Goal: Task Accomplishment & Management: Manage account settings

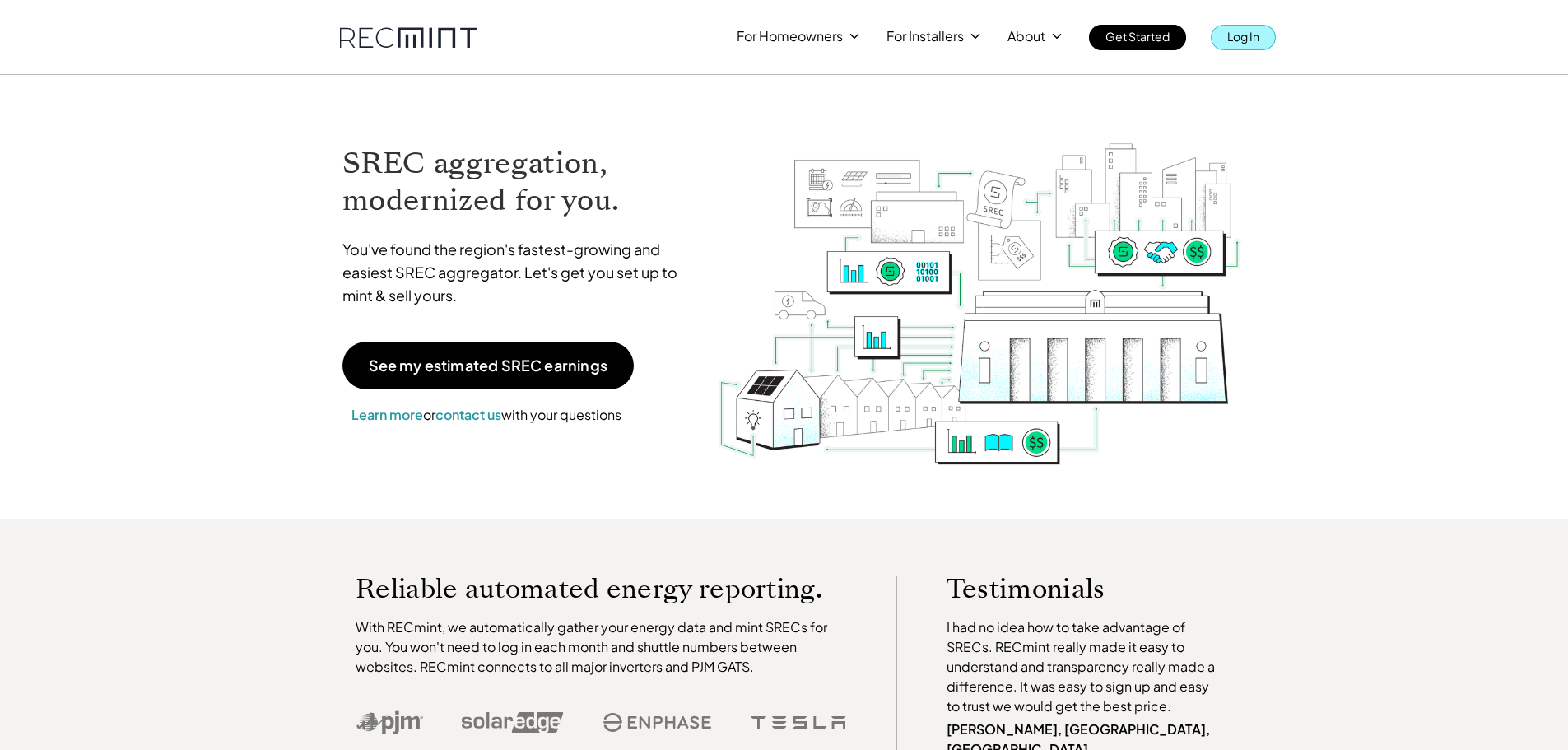
click at [1249, 32] on p "Log In" at bounding box center [1244, 36] width 32 height 23
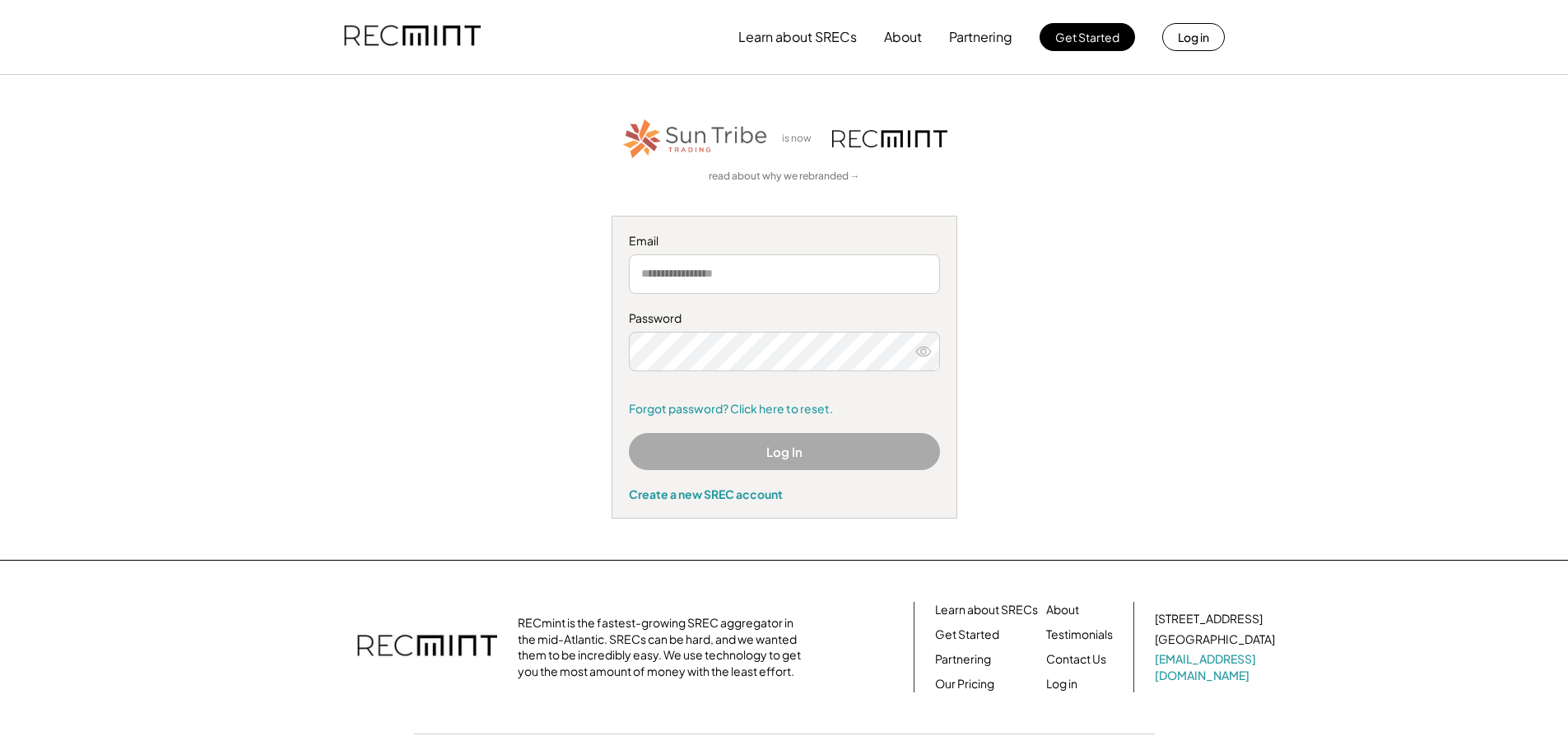
type input "**********"
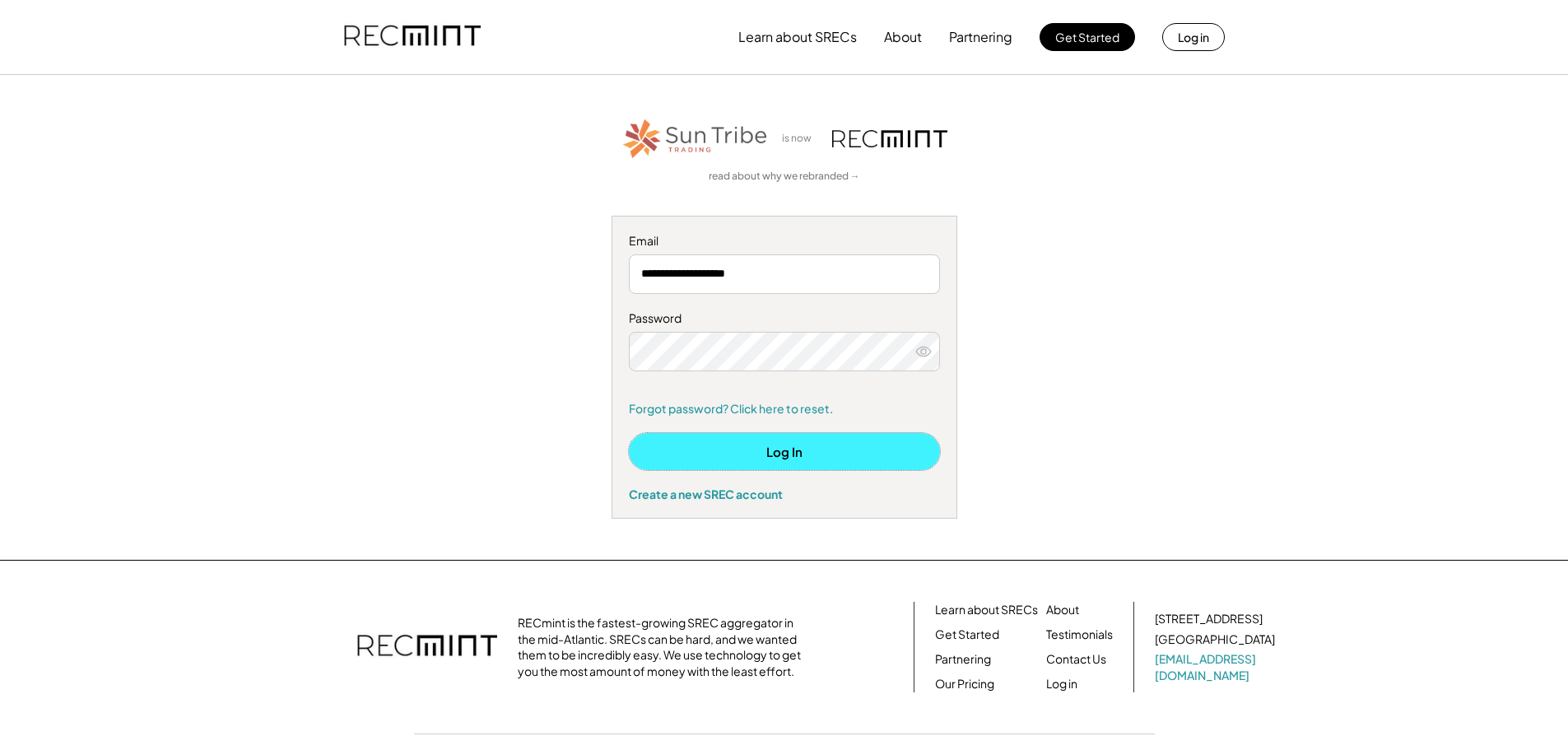
click at [789, 445] on button "Log In" at bounding box center [785, 451] width 311 height 37
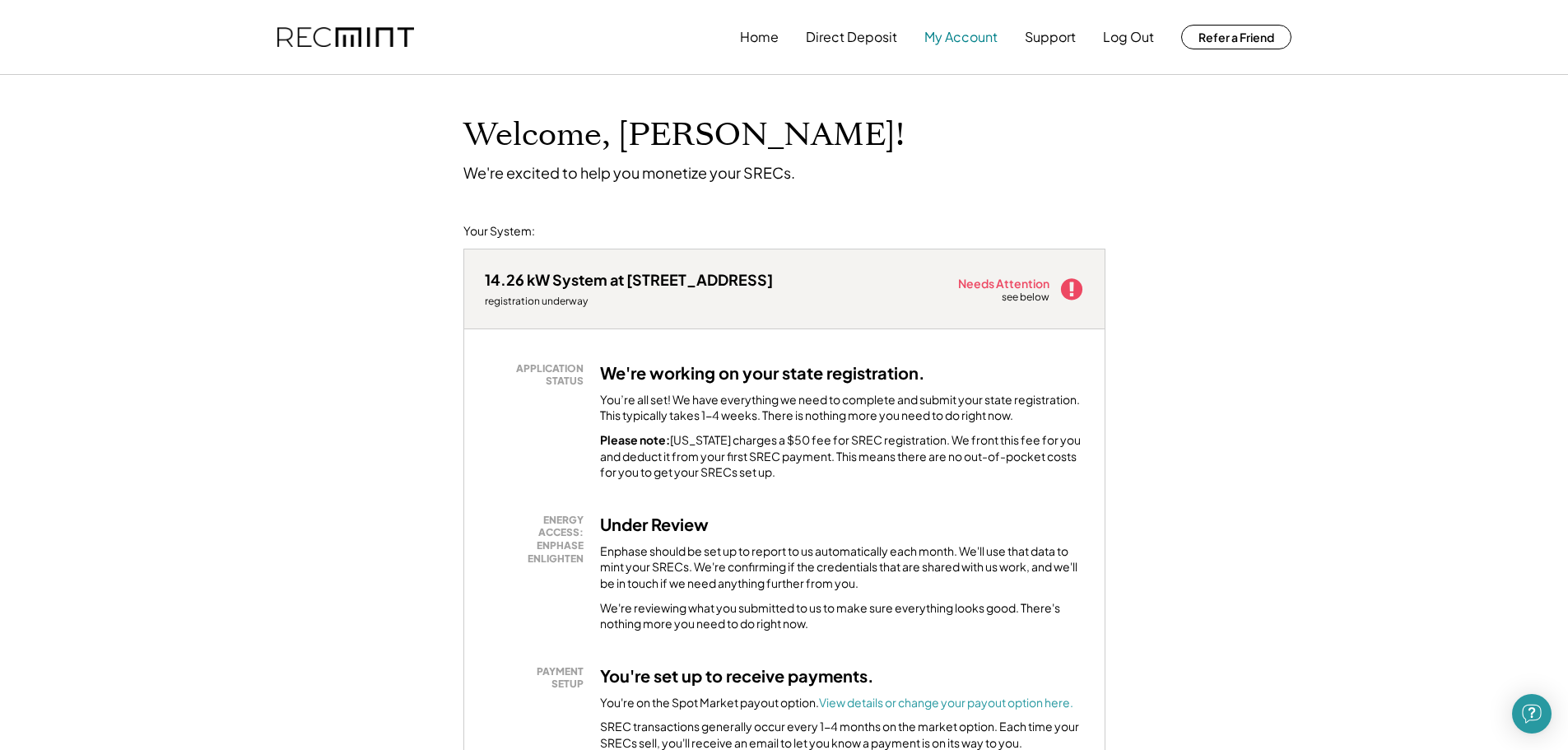
click at [943, 37] on button "My Account" at bounding box center [961, 36] width 73 height 33
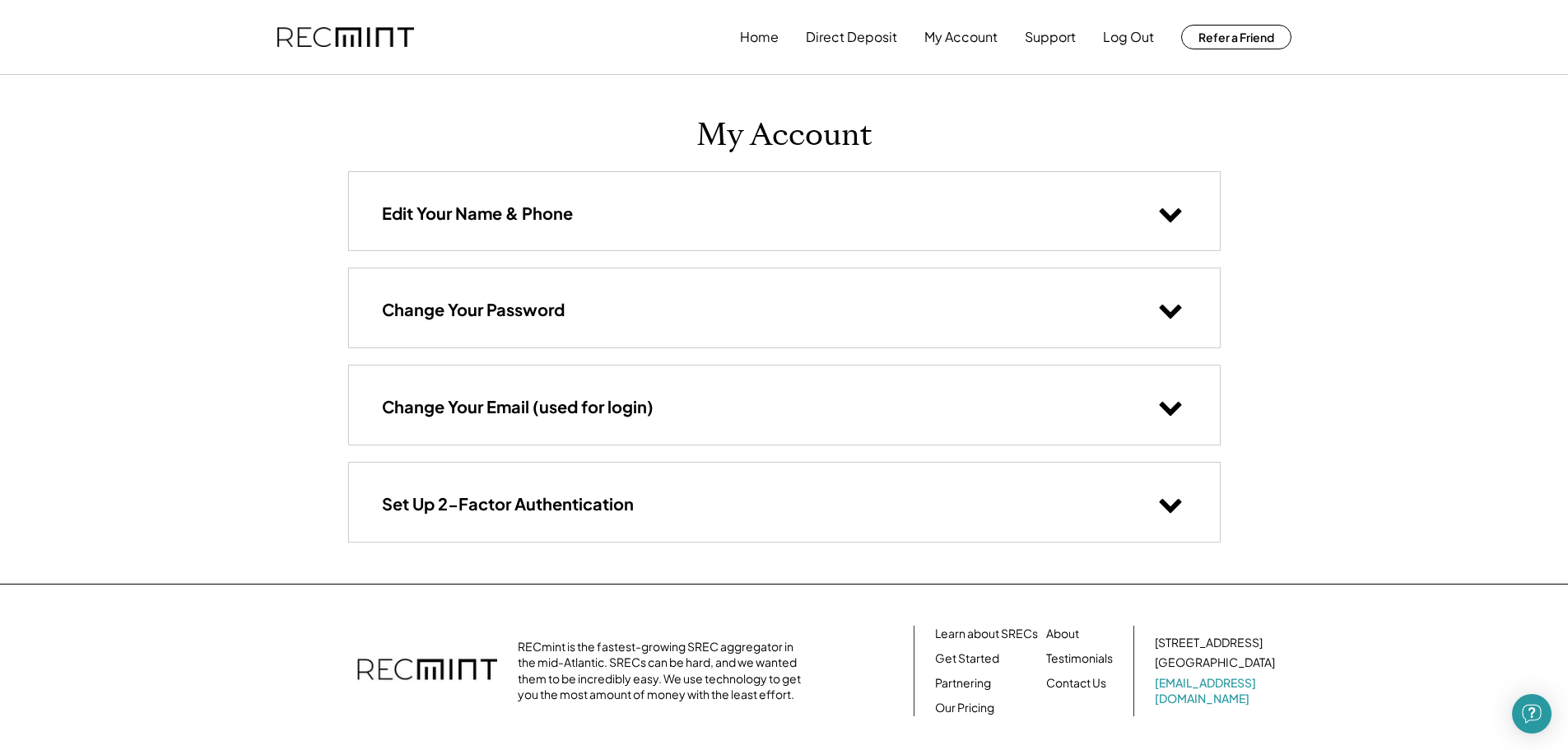
click at [577, 507] on h3 "Set Up 2-Factor Authentication" at bounding box center [508, 504] width 252 height 21
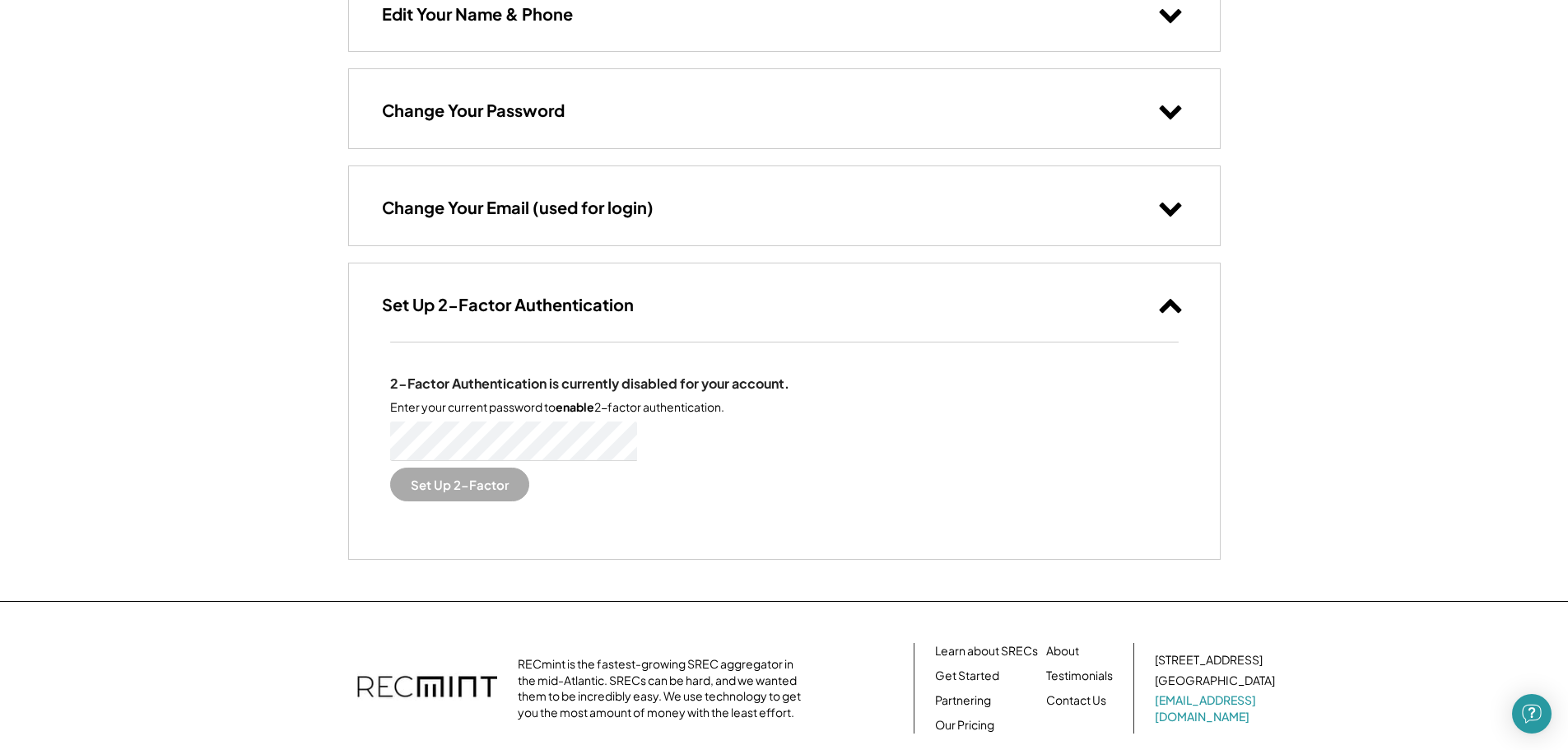
scroll to position [247, 0]
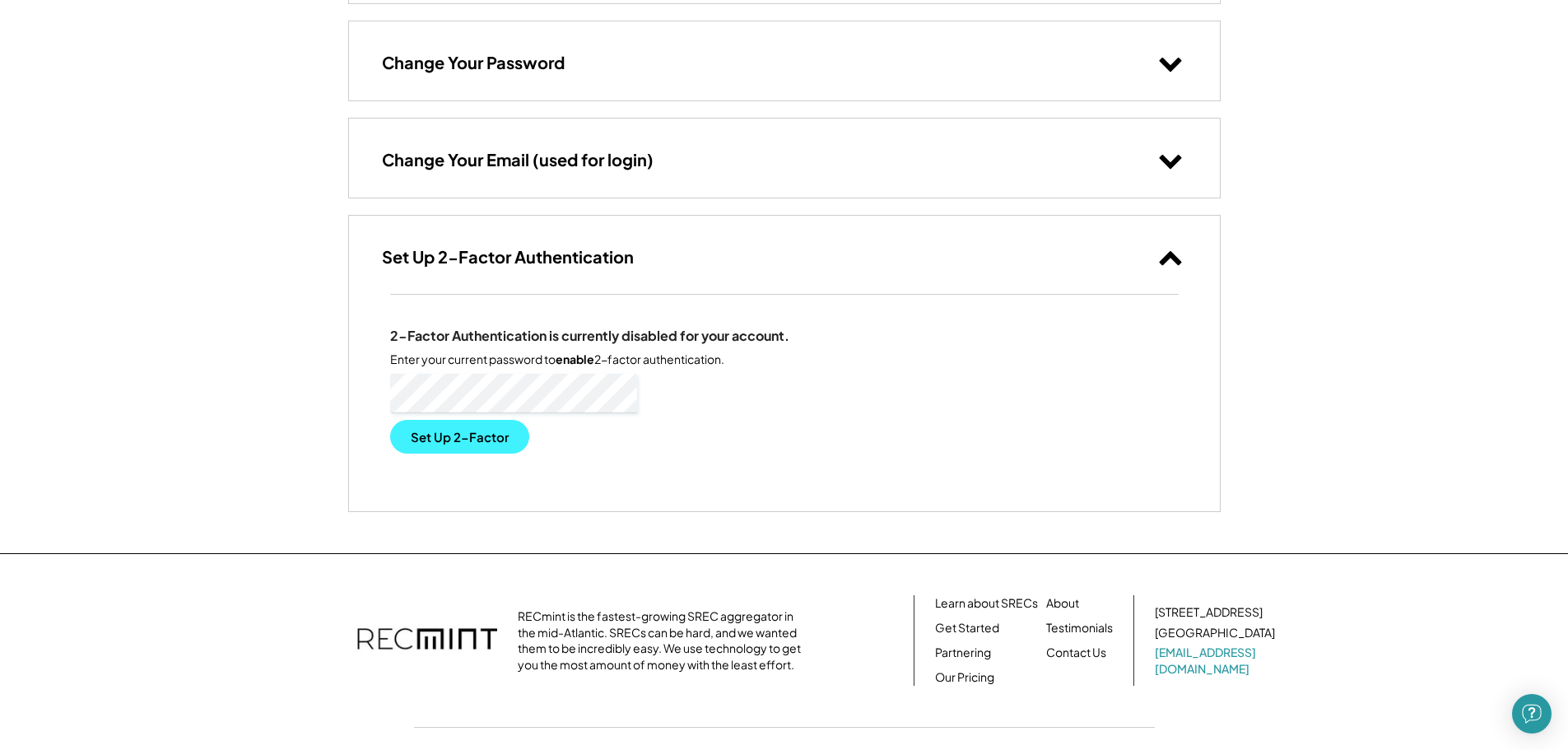
click at [484, 440] on button "Set Up 2-Factor" at bounding box center [460, 436] width 140 height 34
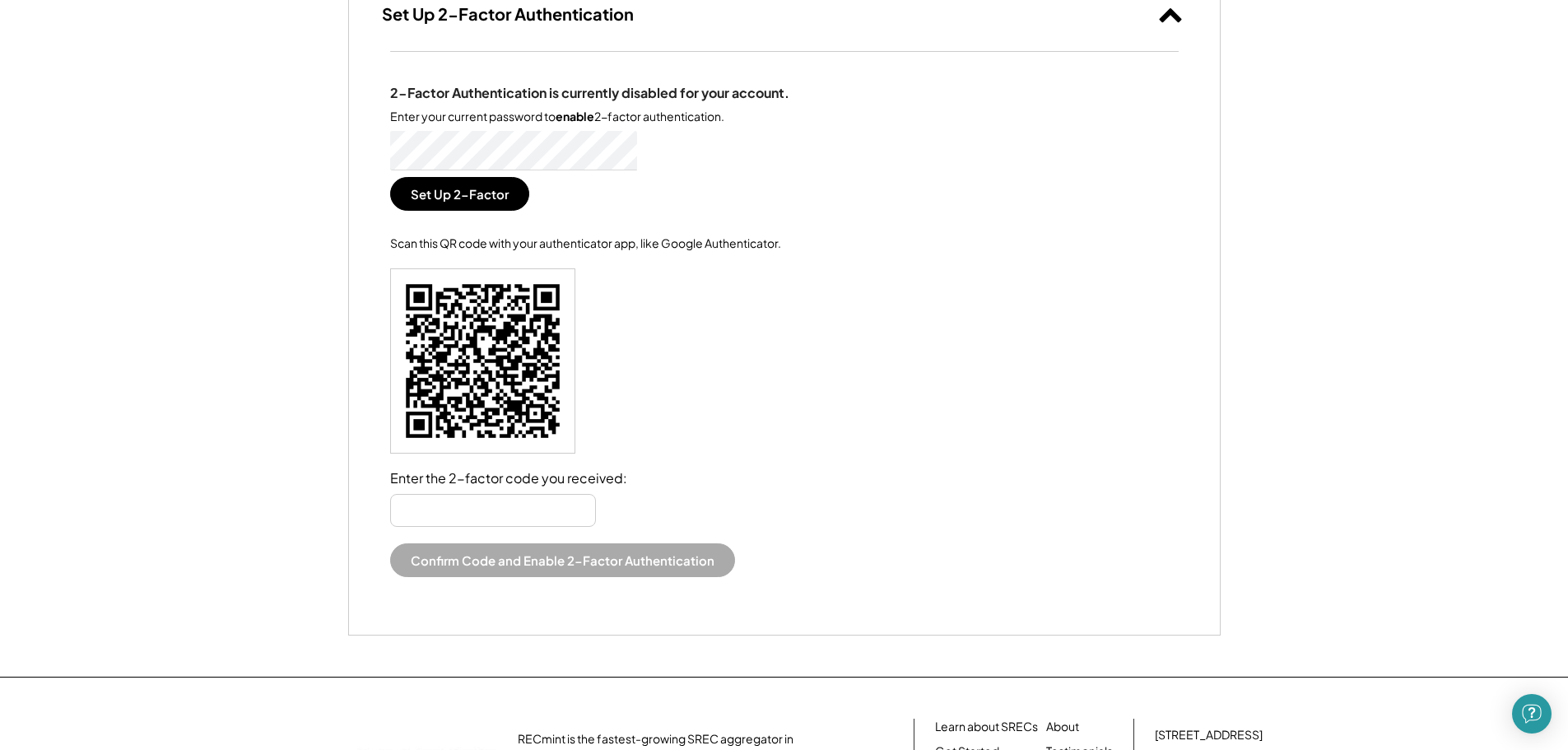
scroll to position [596, 0]
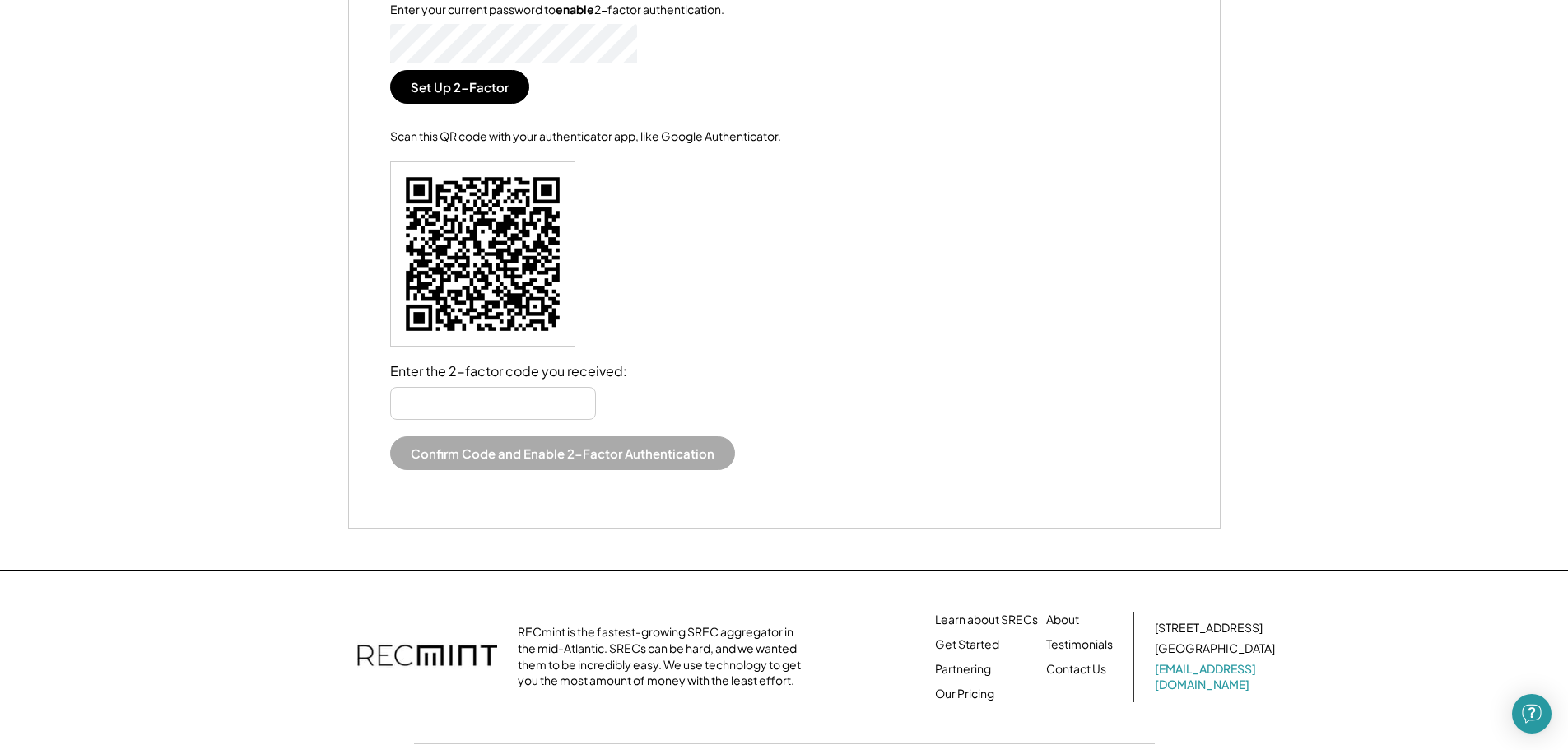
click at [541, 399] on input "input" at bounding box center [493, 403] width 206 height 33
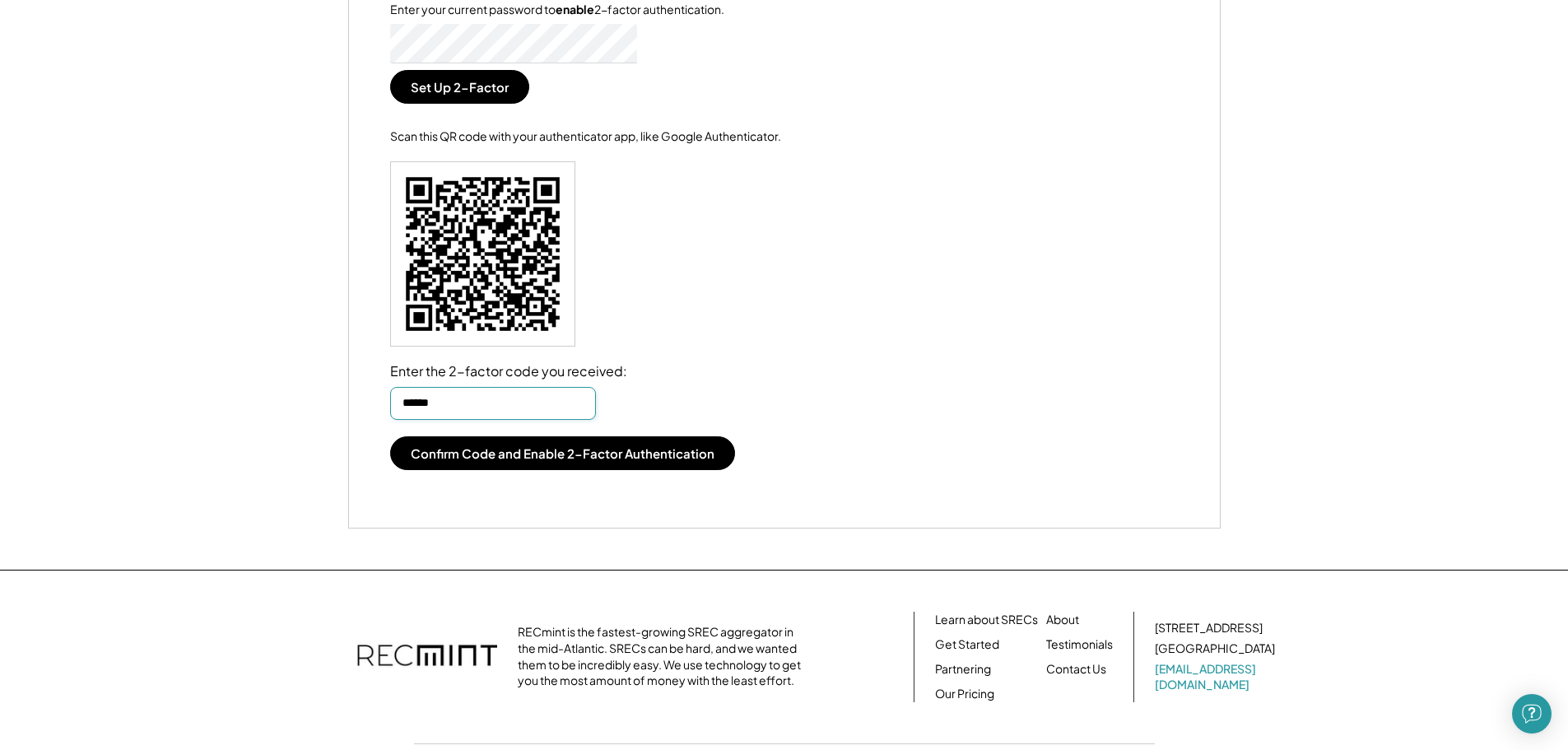
type input "******"
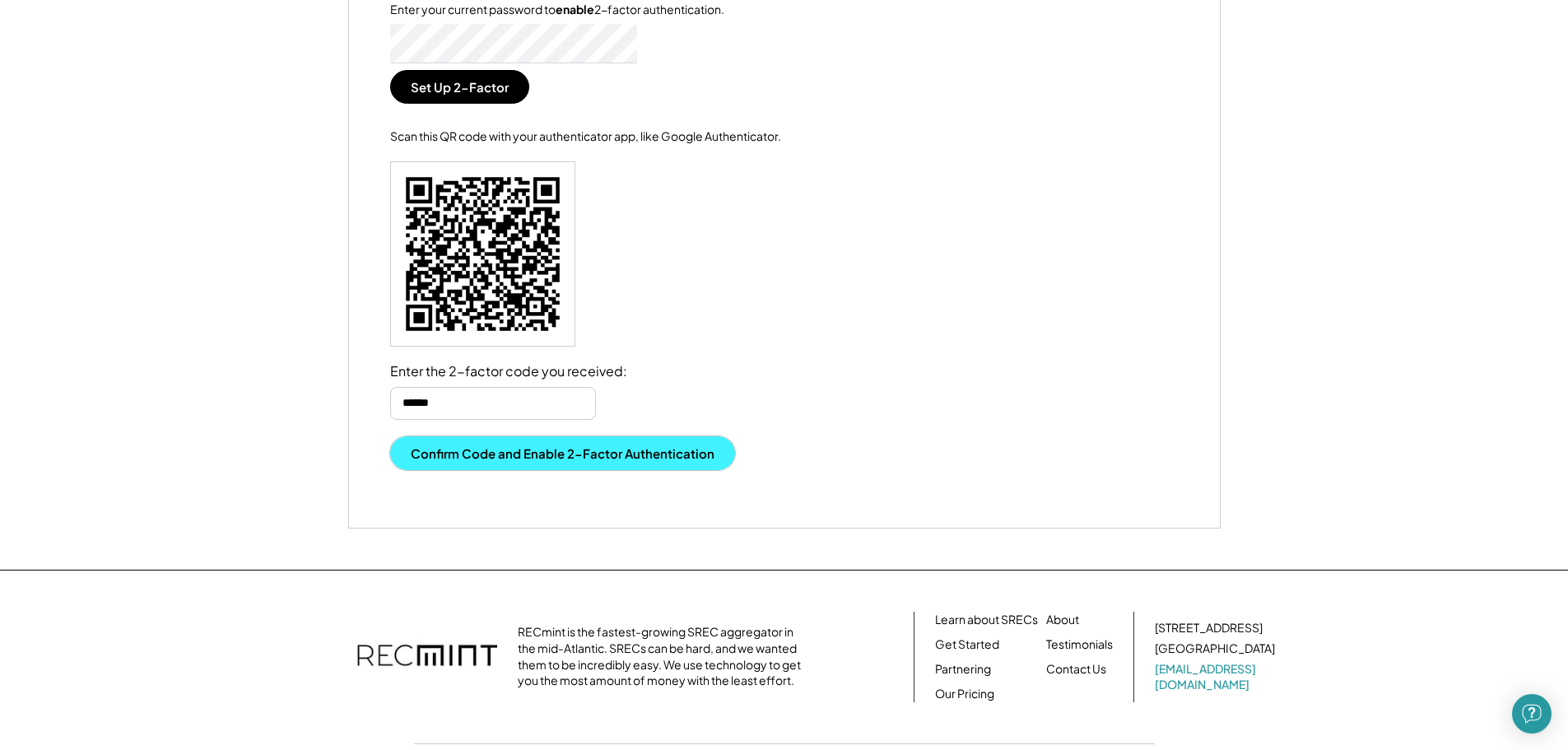
click at [542, 452] on button "Confirm Code and Enable 2-Factor Authentication" at bounding box center [563, 453] width 345 height 34
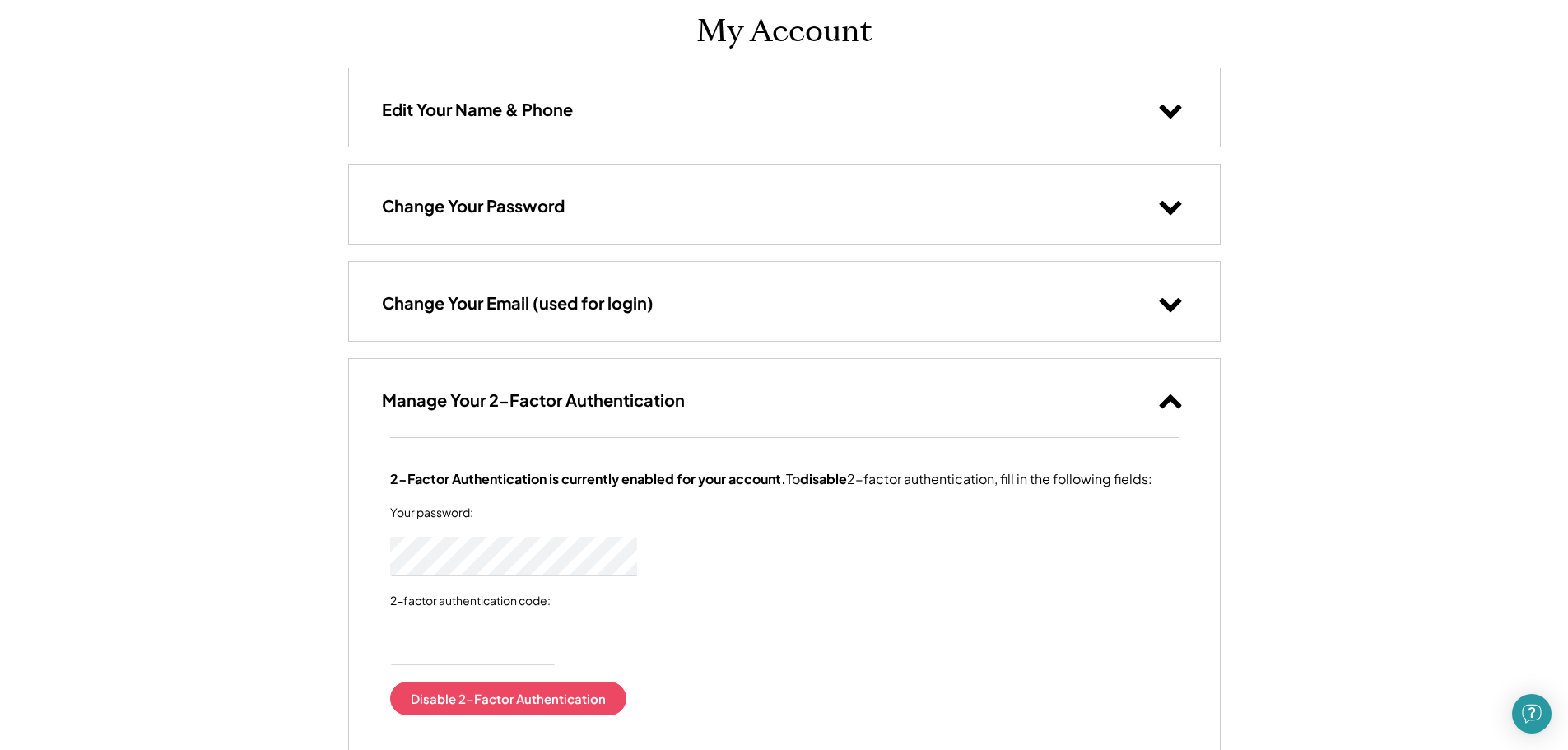
scroll to position [44, 0]
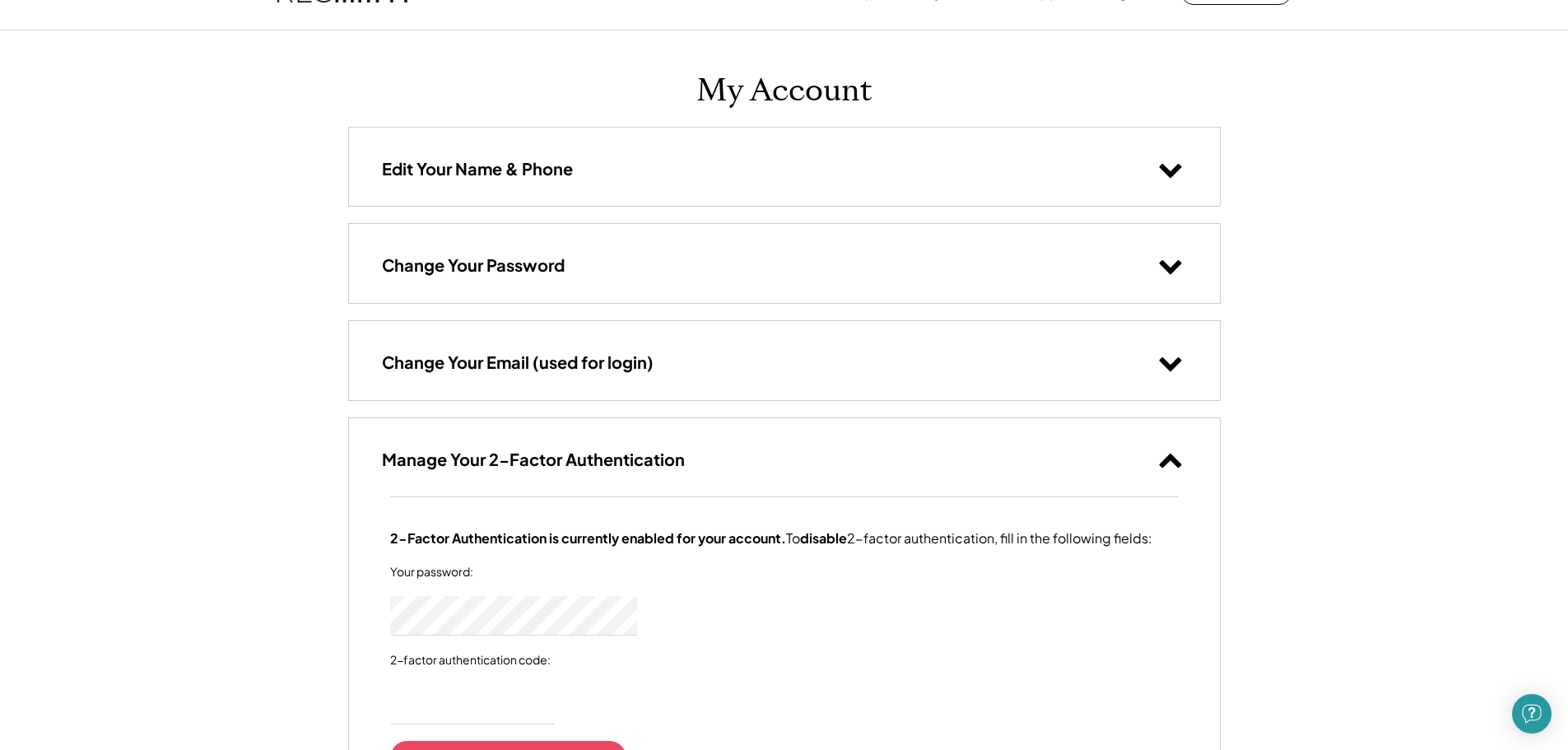
click at [608, 175] on div "Edit Your Name & Phone" at bounding box center [785, 167] width 871 height 78
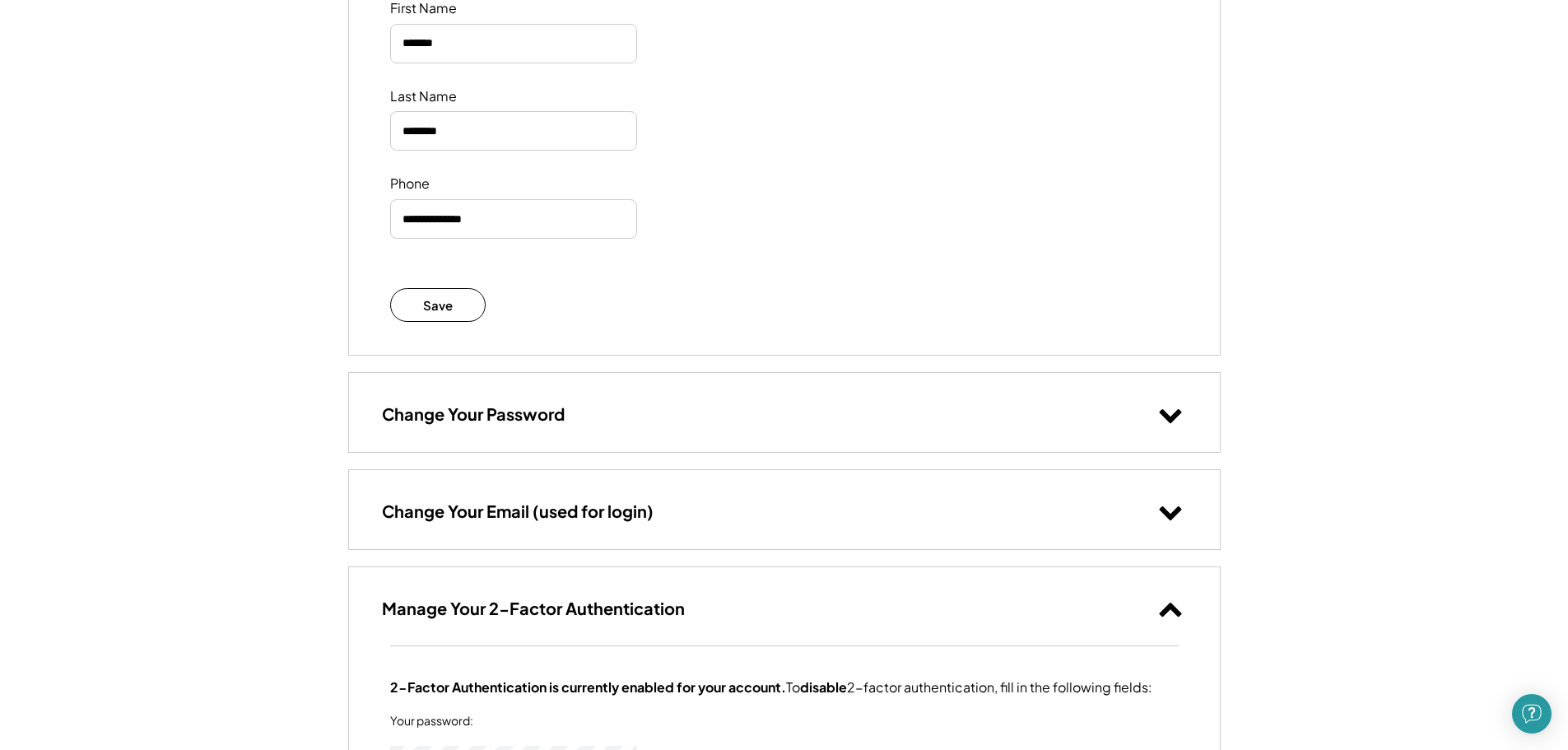
scroll to position [353, 0]
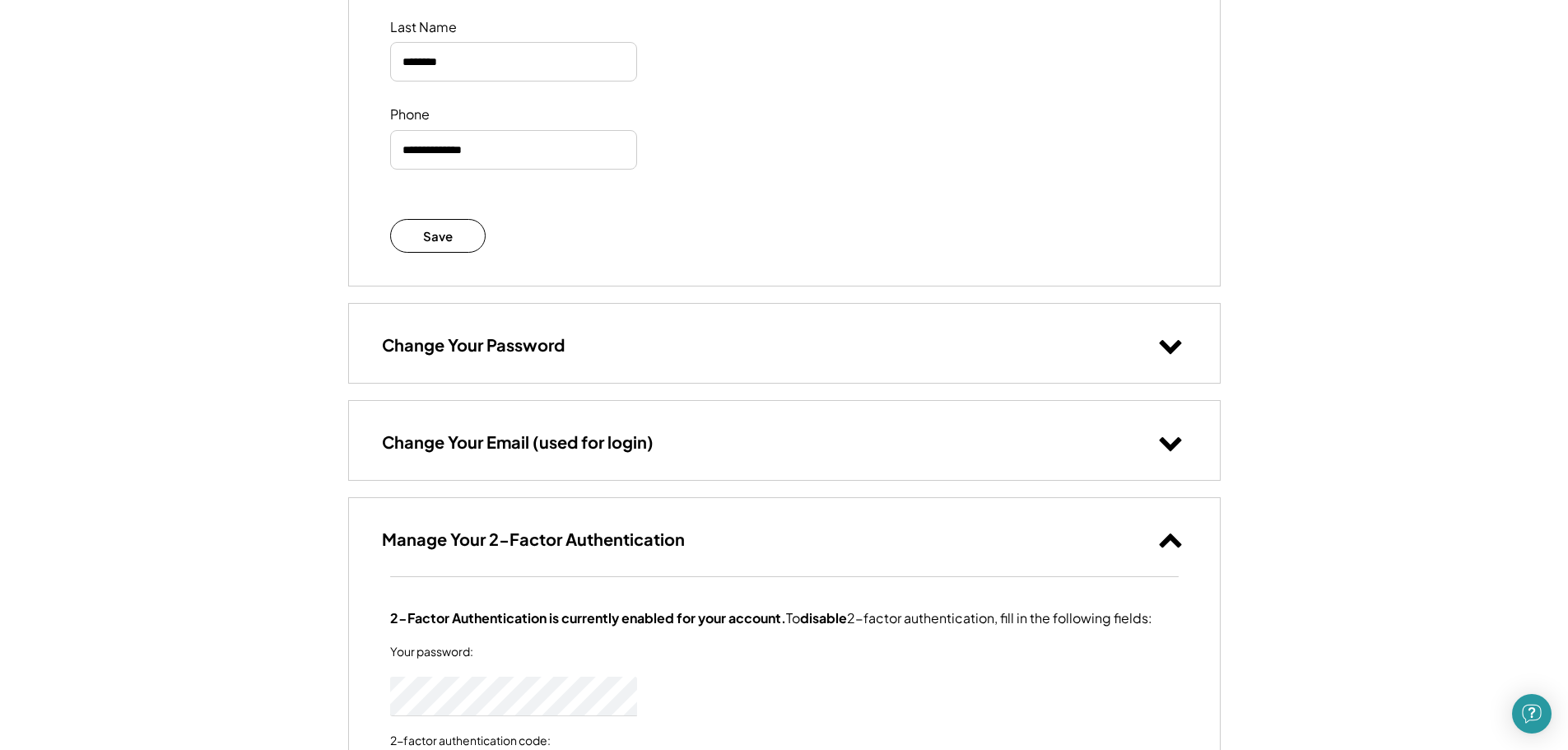
click at [616, 328] on div "Change Your Password" at bounding box center [785, 343] width 871 height 78
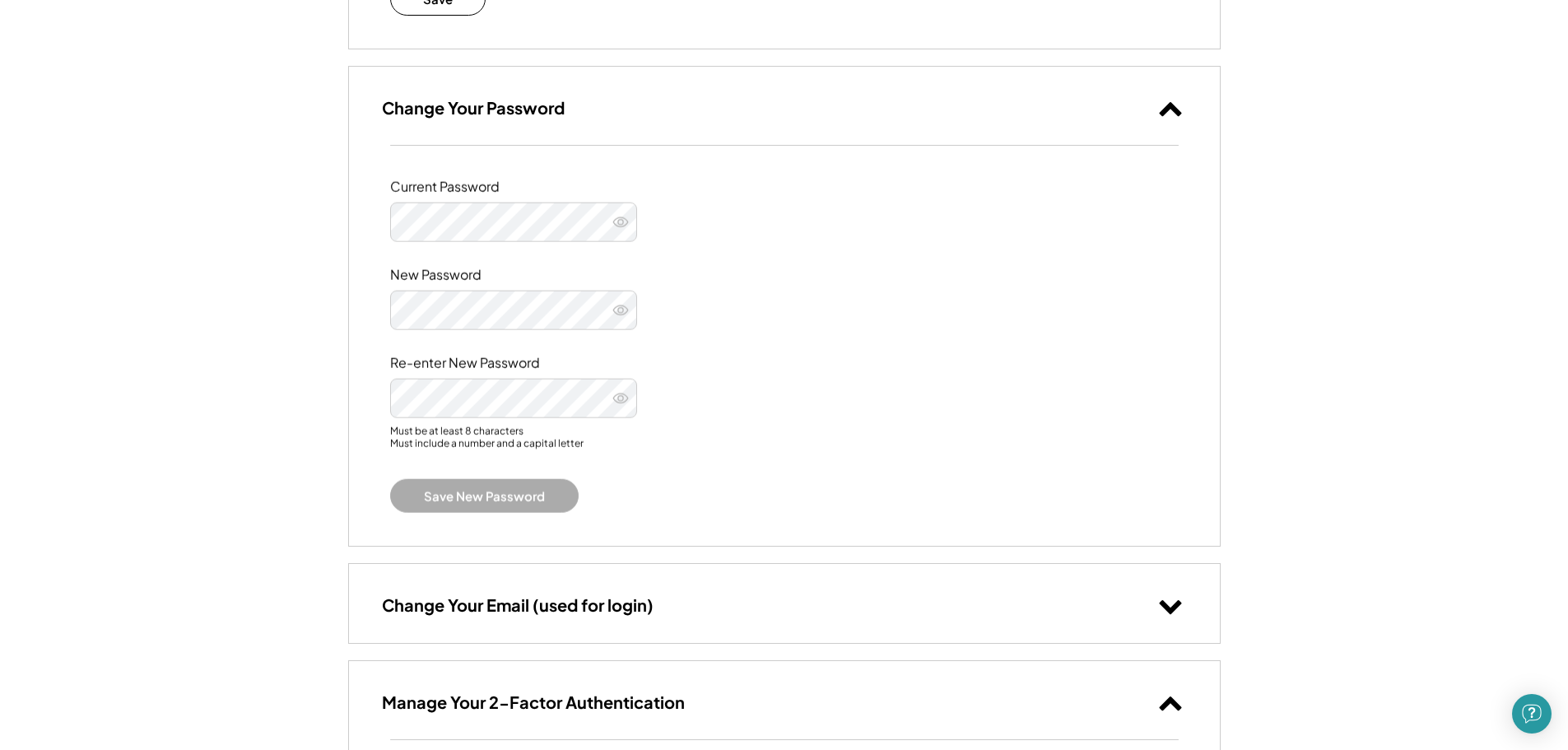
scroll to position [723, 0]
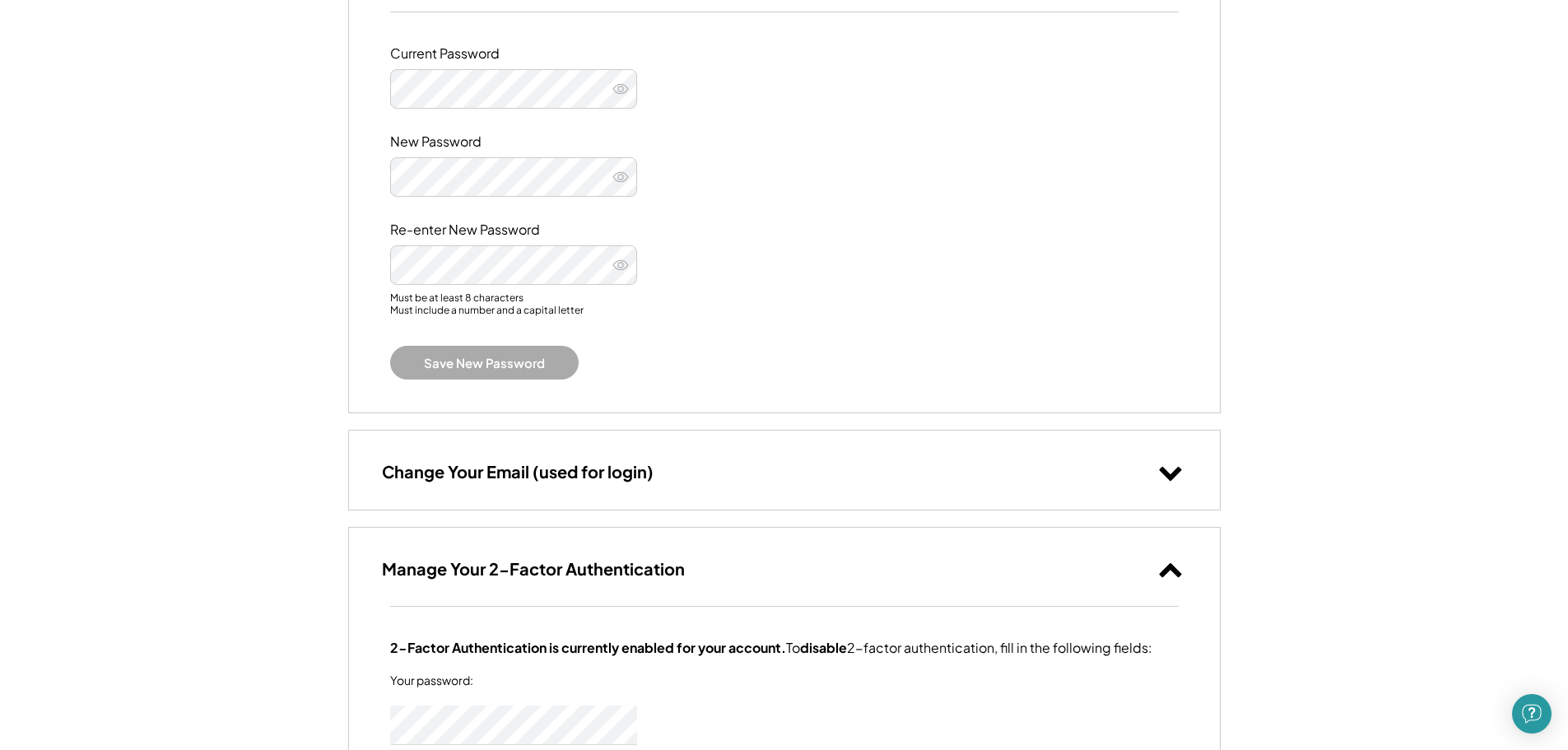
click at [644, 464] on h3 "Change Your Email (used for login)" at bounding box center [518, 472] width 272 height 21
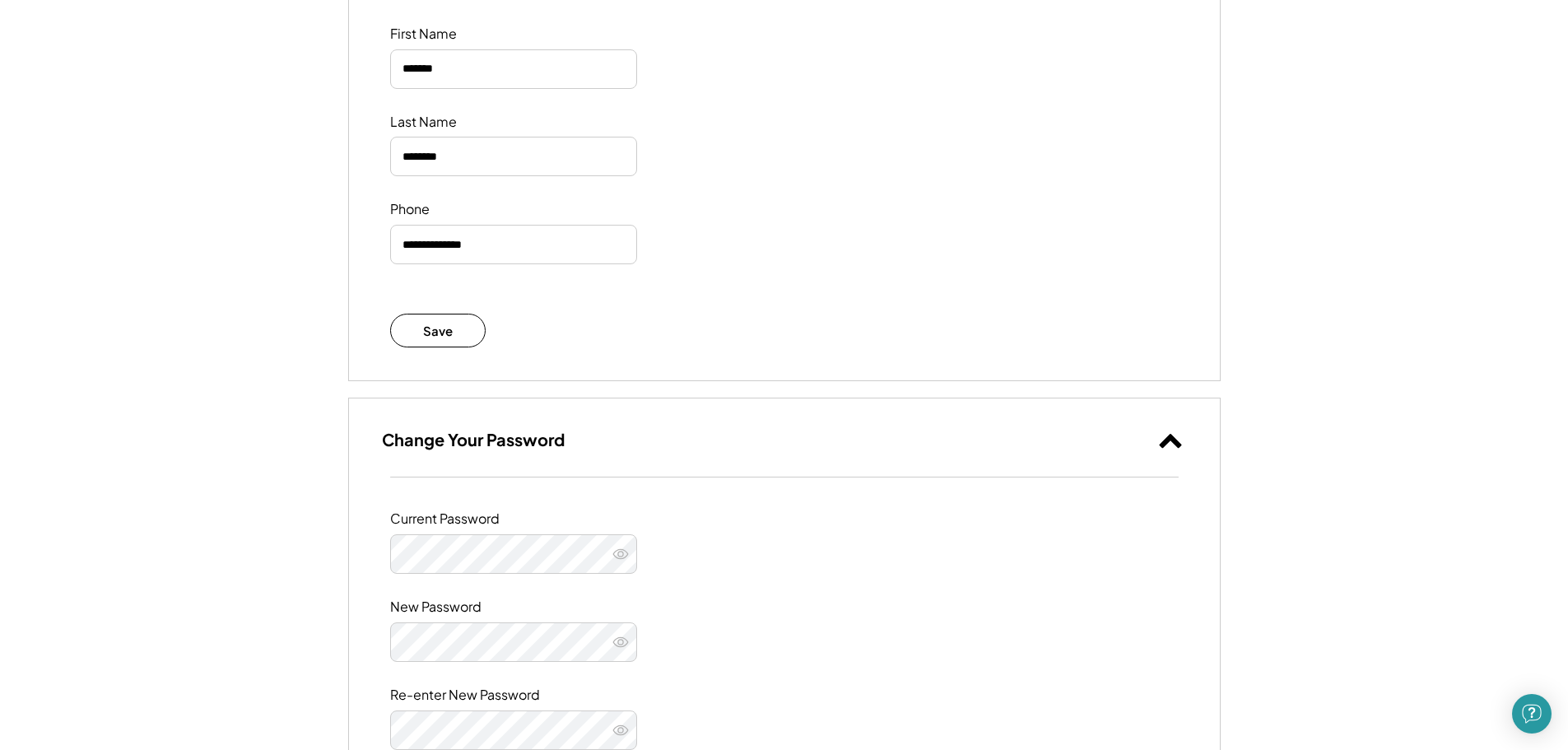
scroll to position [0, 0]
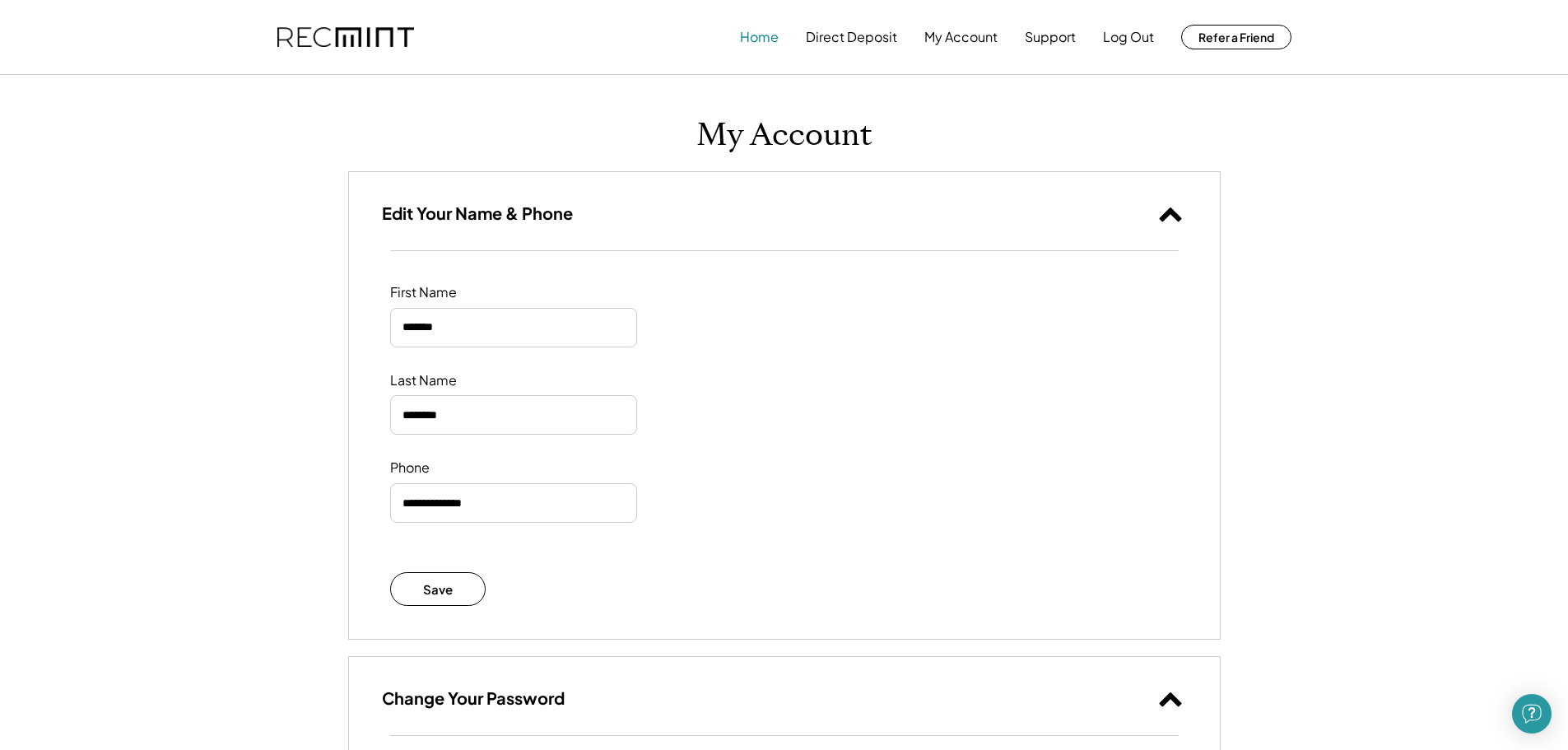
click at [758, 38] on button "Home" at bounding box center [760, 36] width 39 height 33
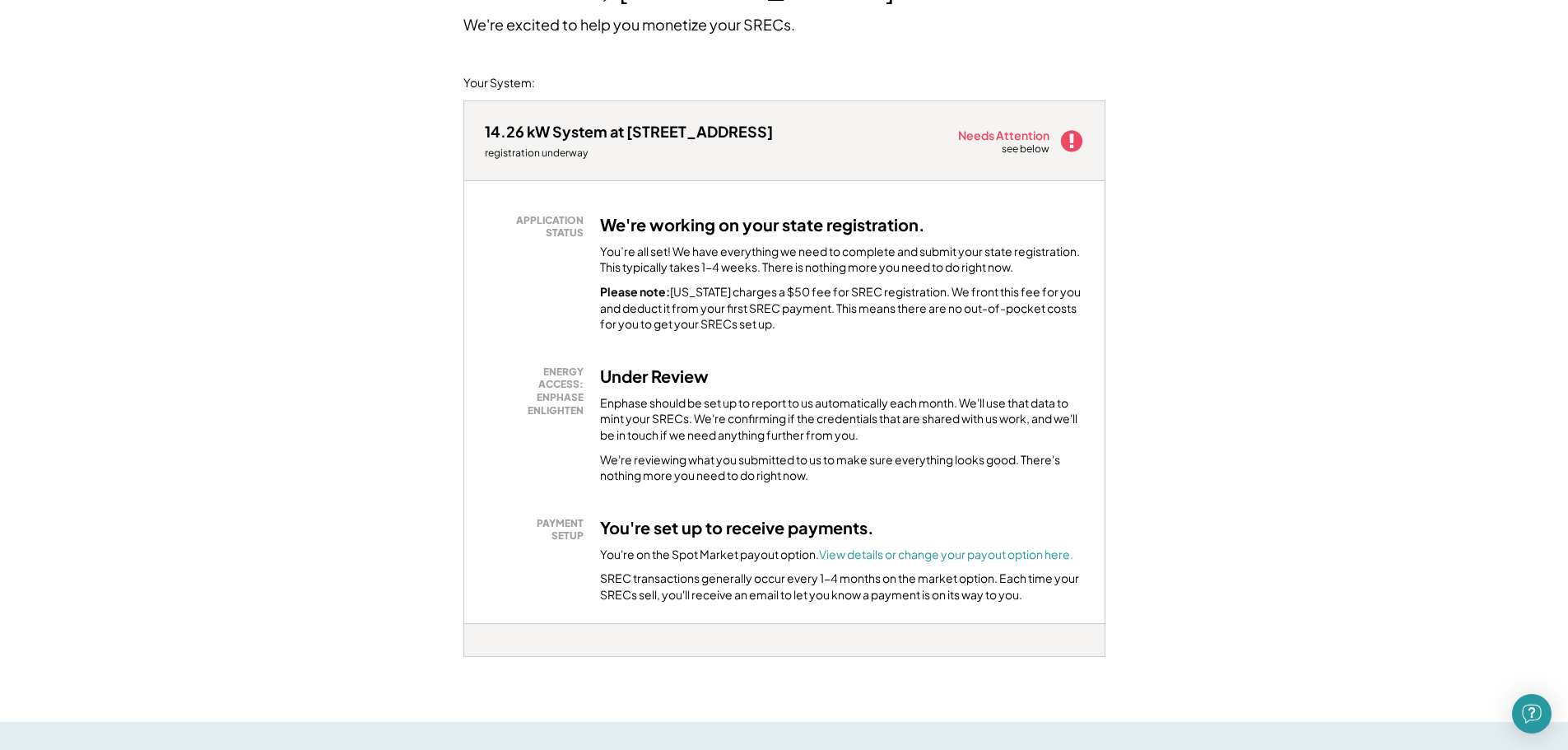
scroll to position [227, 0]
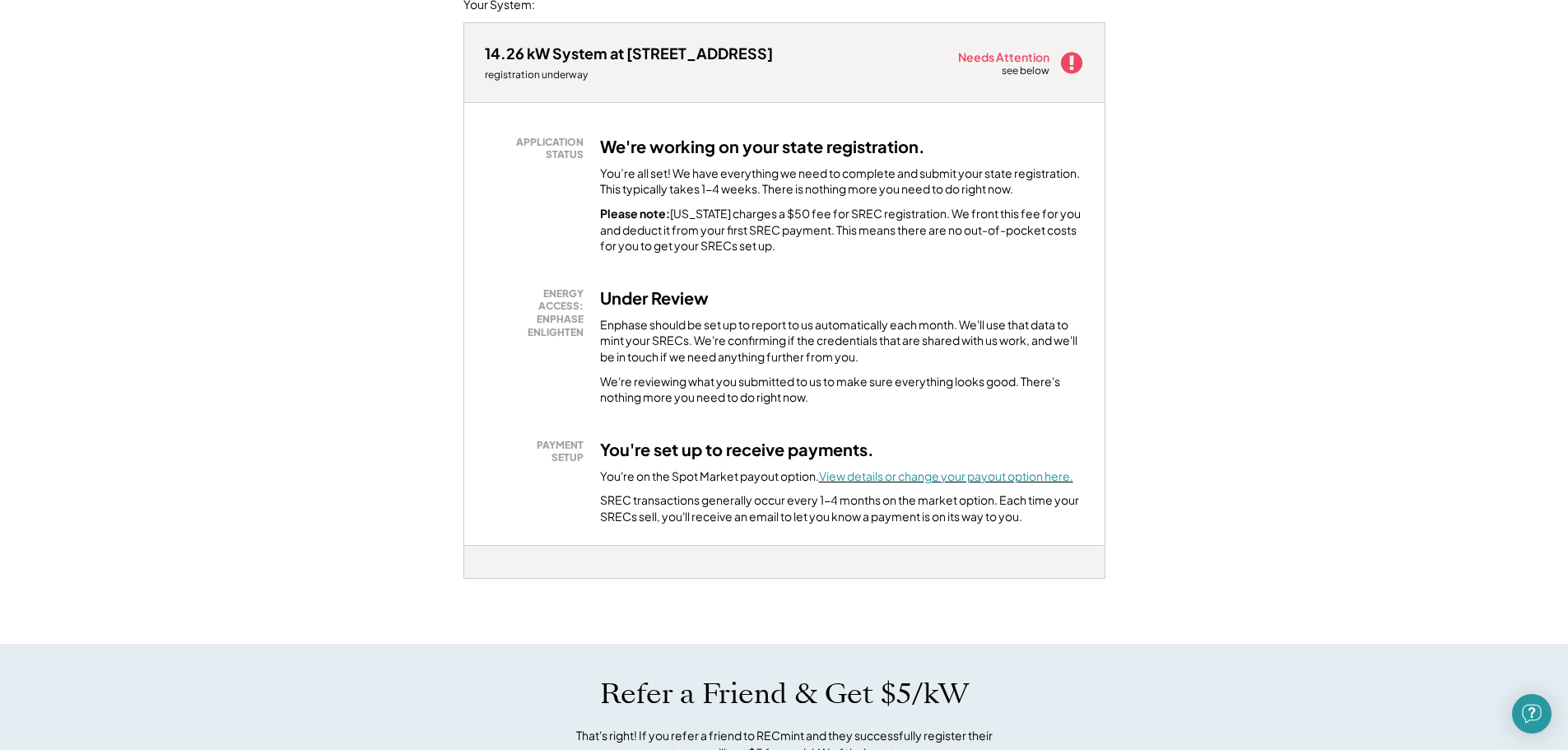
click at [898, 480] on font "View details or change your payout option here." at bounding box center [946, 475] width 254 height 15
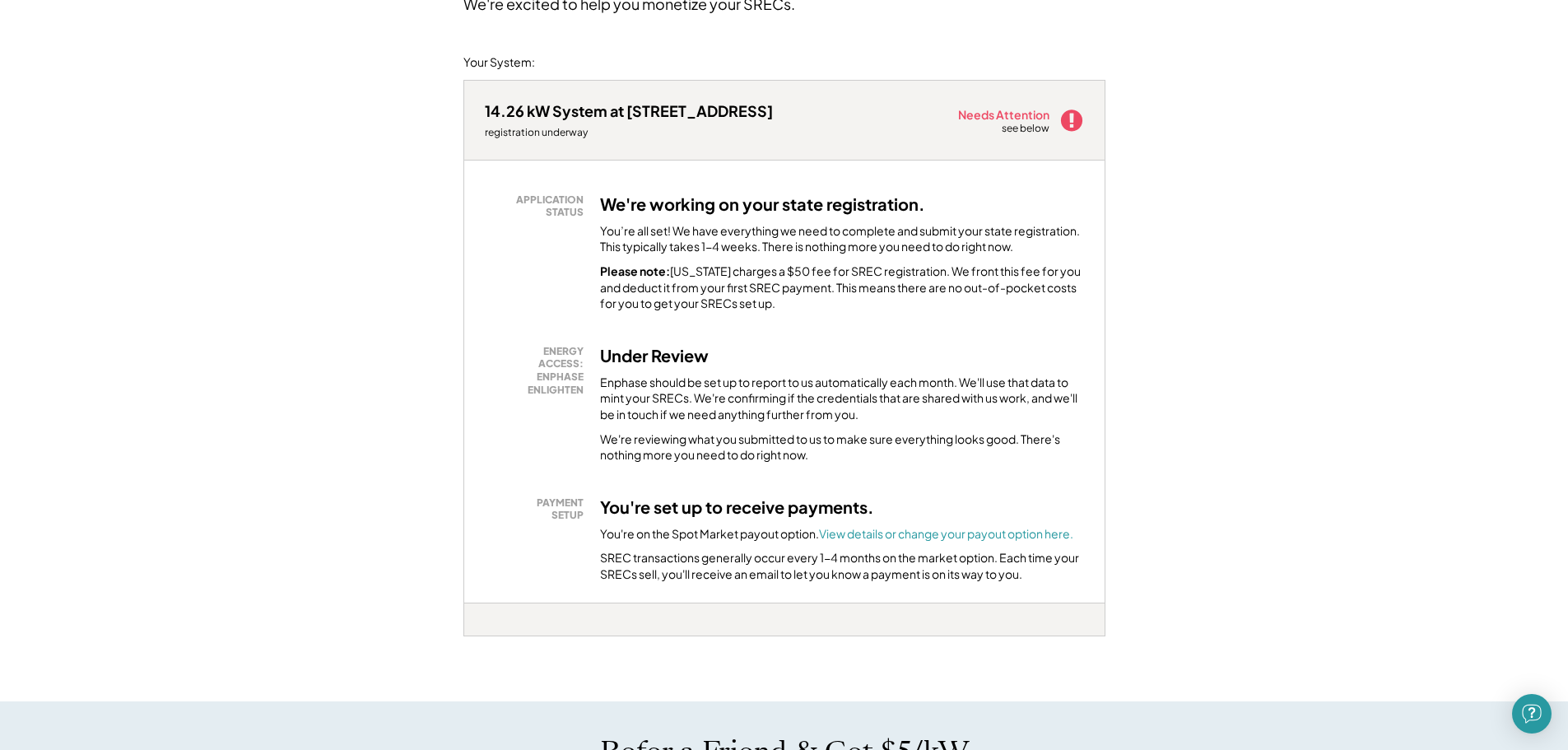
scroll to position [41, 0]
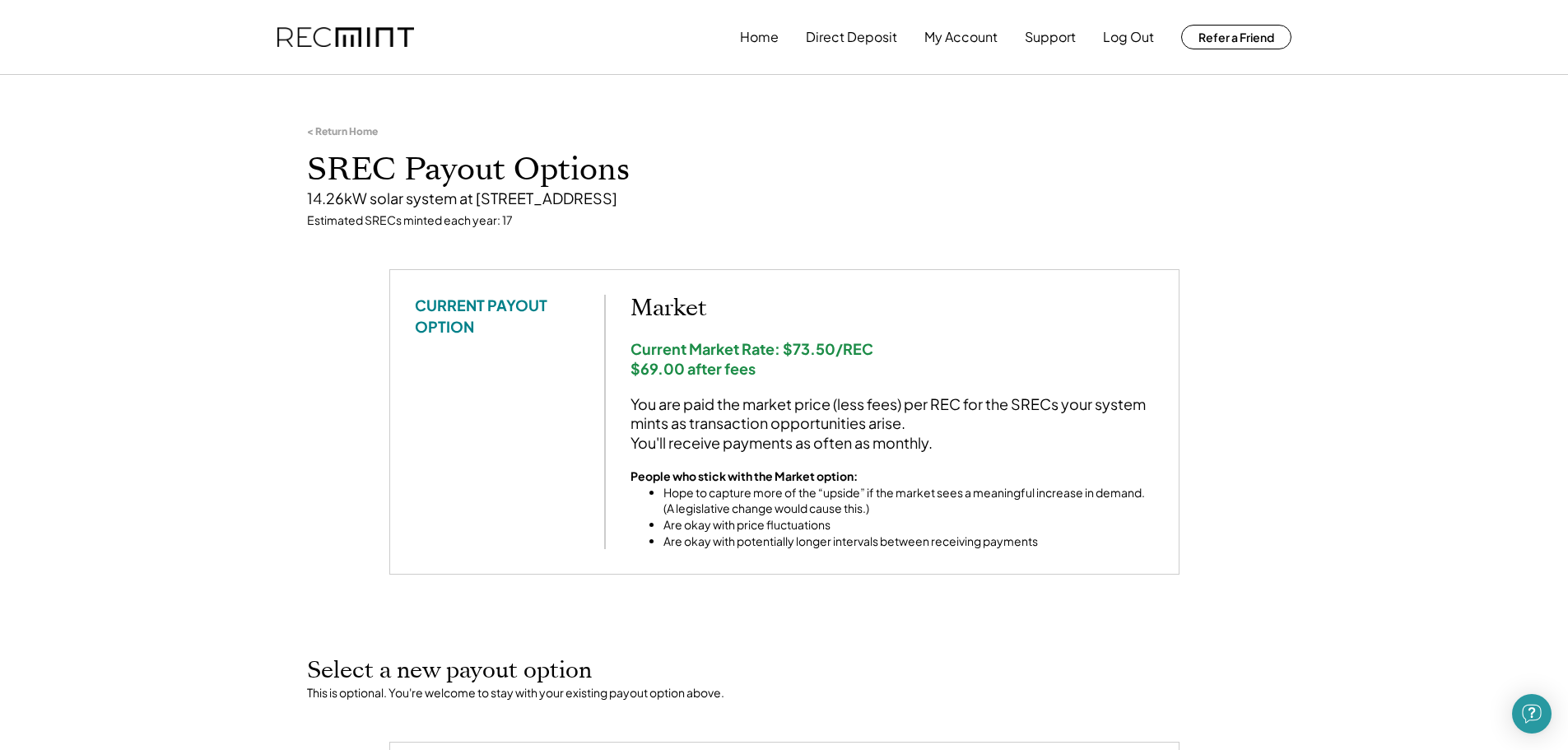
click at [342, 136] on div "< Return Home" at bounding box center [342, 132] width 71 height 13
click at [340, 135] on div "< Return Home" at bounding box center [342, 132] width 71 height 13
click at [380, 128] on div "< Return Home SREC Payout Options 14.26kW solar system at 905 Sand Rock Ln, Wes…" at bounding box center [784, 176] width 988 height 185
click at [373, 188] on div "14.26kW solar system at 905 Sand Rock Ln, Westminster, MD" at bounding box center [784, 197] width 955 height 19
click at [758, 25] on button "Home" at bounding box center [760, 36] width 39 height 33
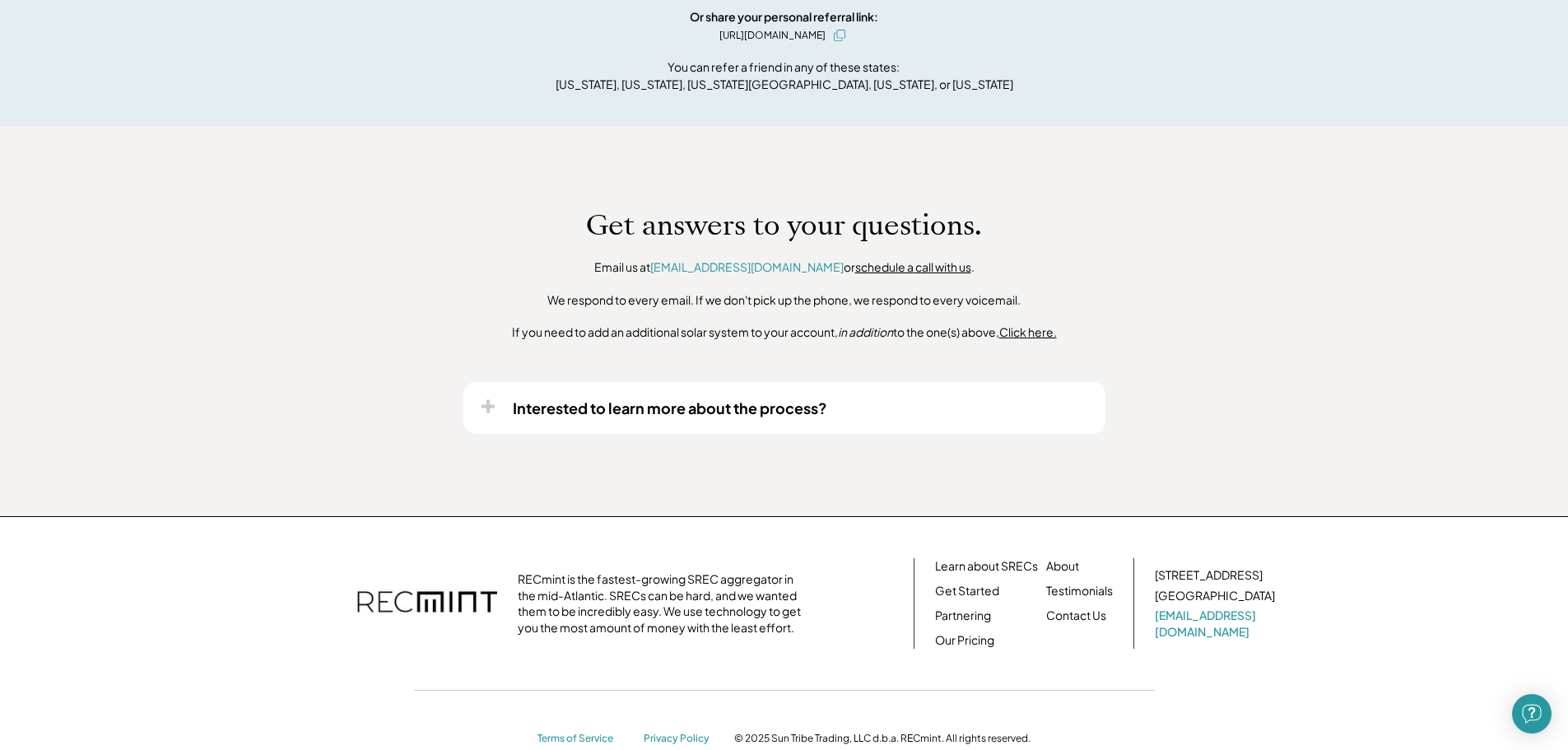
scroll to position [1131, 0]
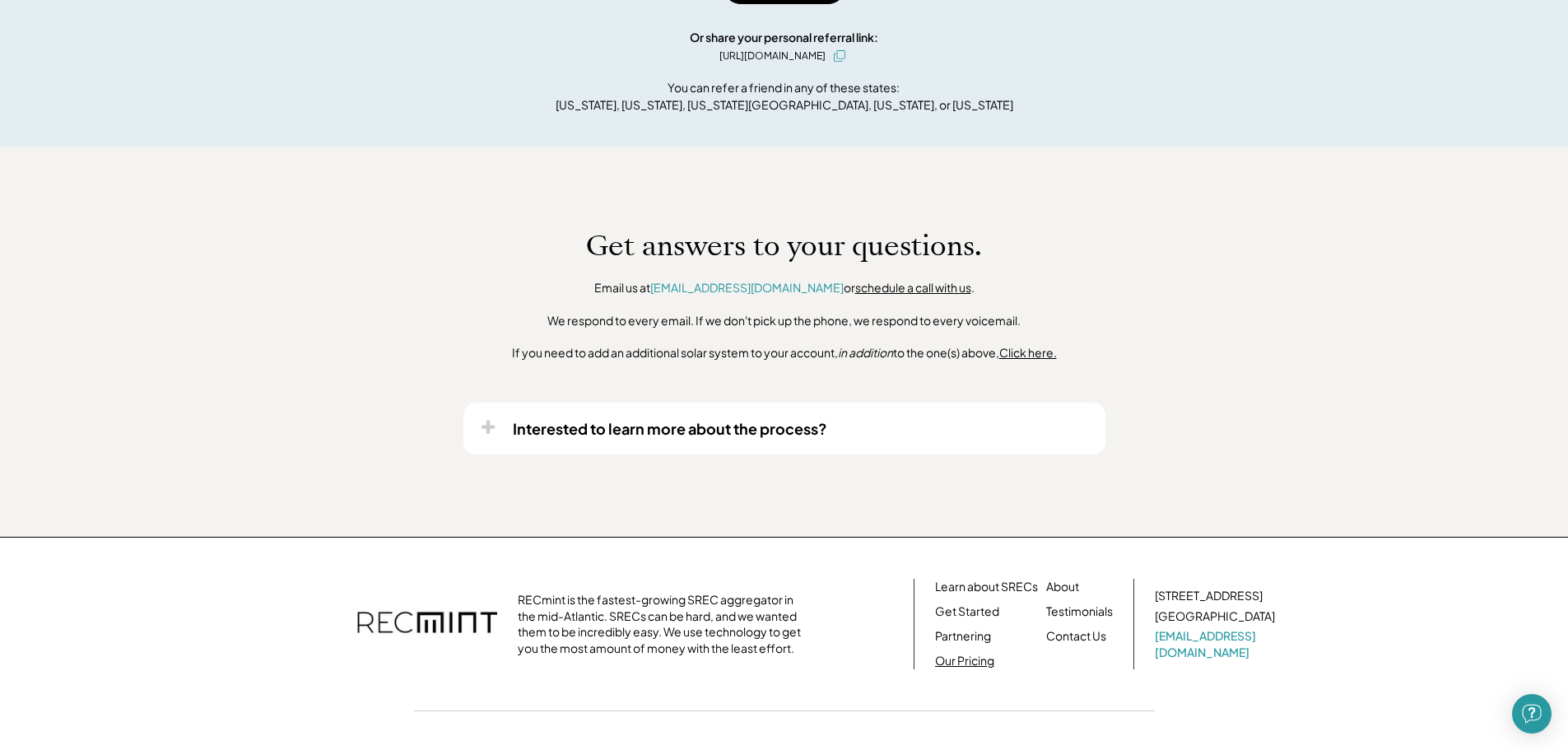
click at [967, 661] on link "Our Pricing" at bounding box center [964, 660] width 60 height 17
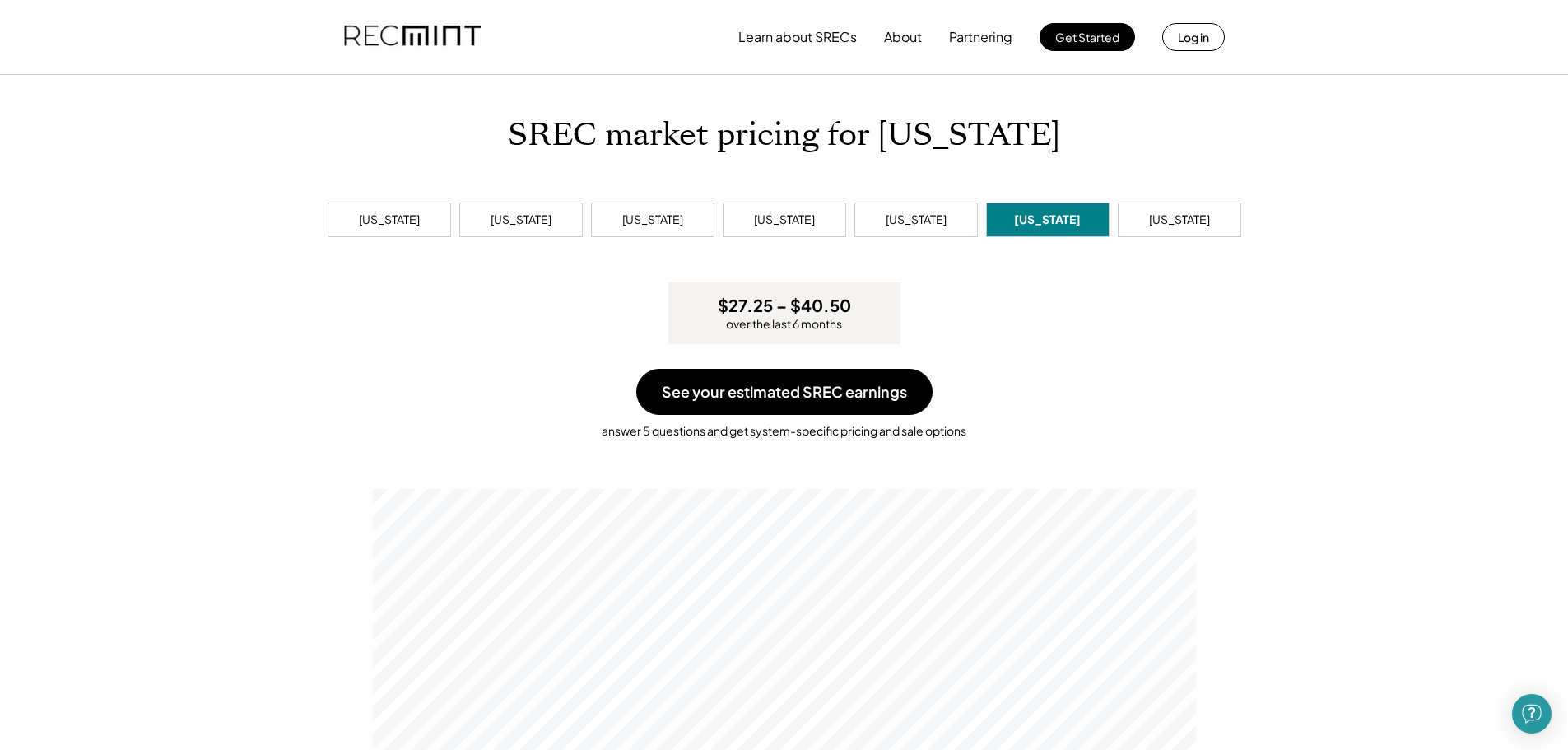
scroll to position [313, 823]
click at [676, 225] on div "Maryland" at bounding box center [652, 219] width 61 height 17
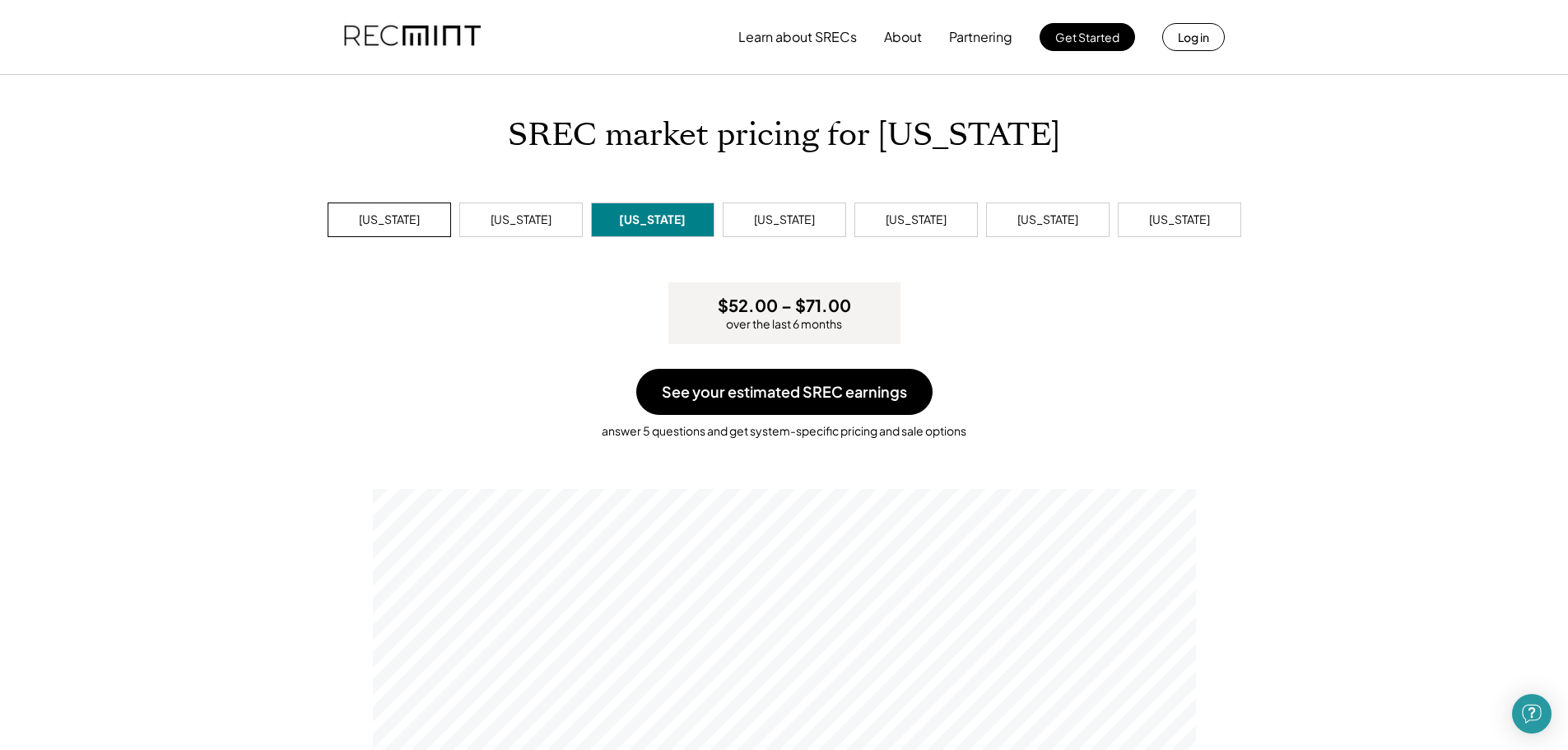
click at [348, 230] on div "Delaware" at bounding box center [389, 219] width 124 height 35
click at [1208, 42] on button "Log in" at bounding box center [1194, 36] width 62 height 28
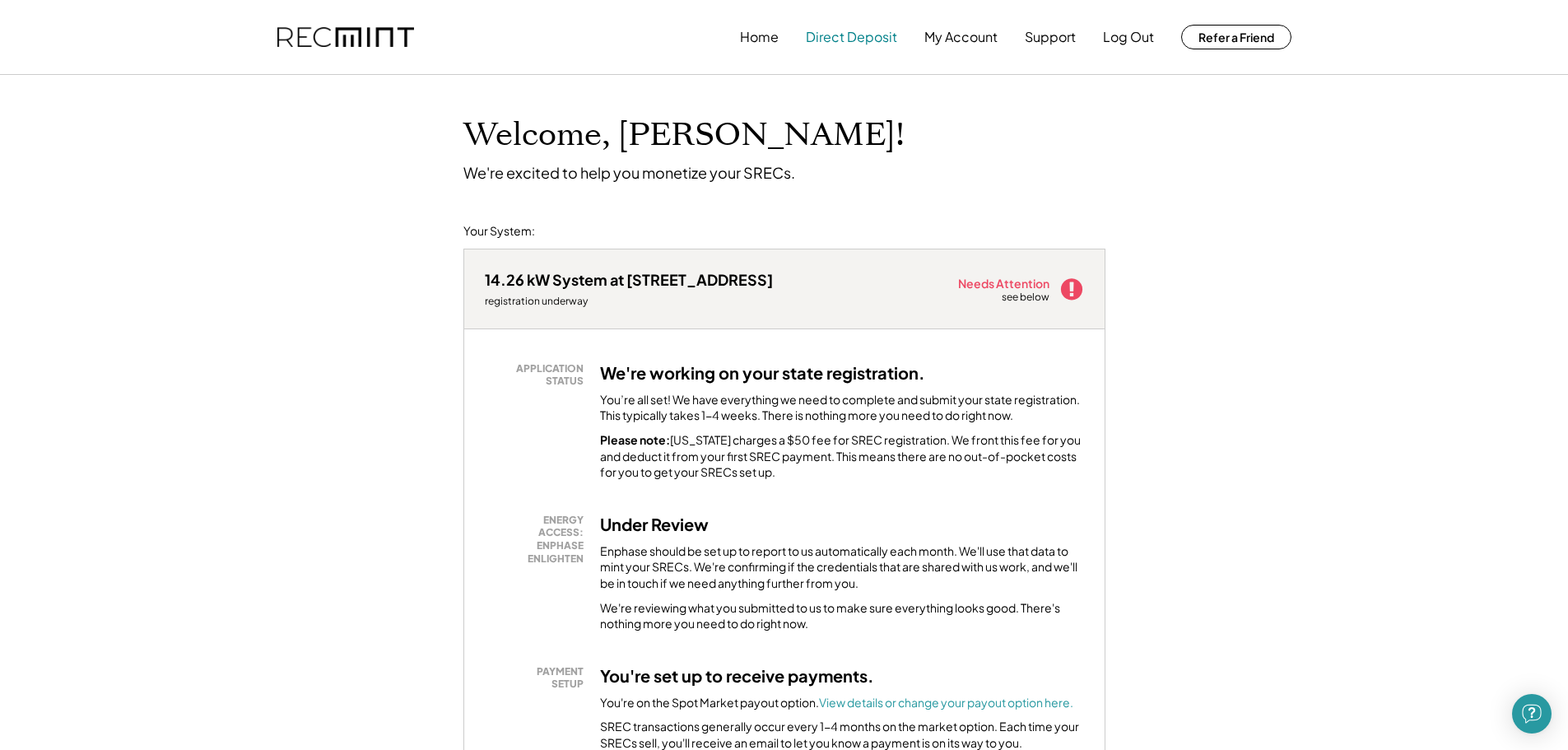
click at [874, 39] on button "Direct Deposit" at bounding box center [852, 36] width 92 height 33
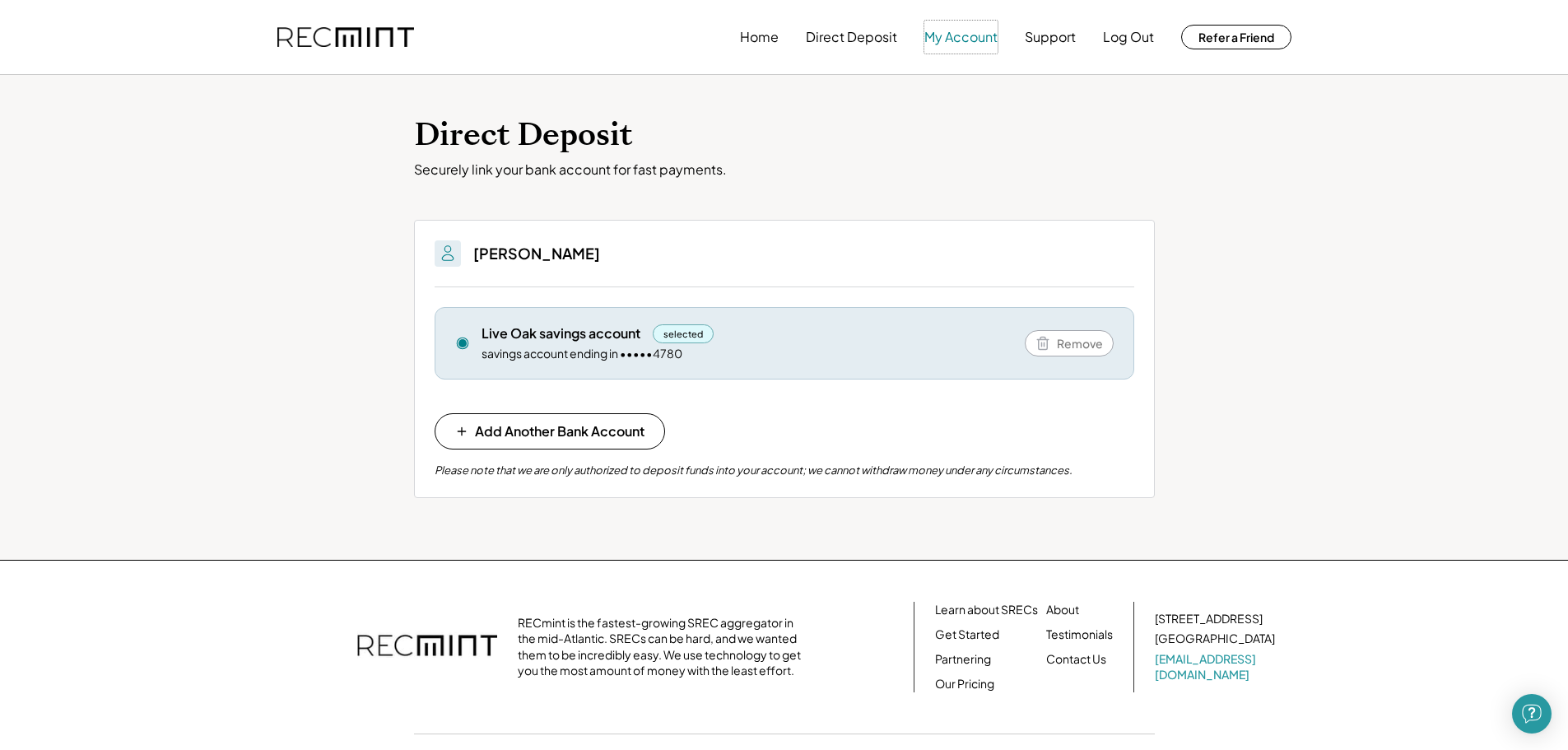
click at [963, 38] on button "My Account" at bounding box center [961, 36] width 73 height 33
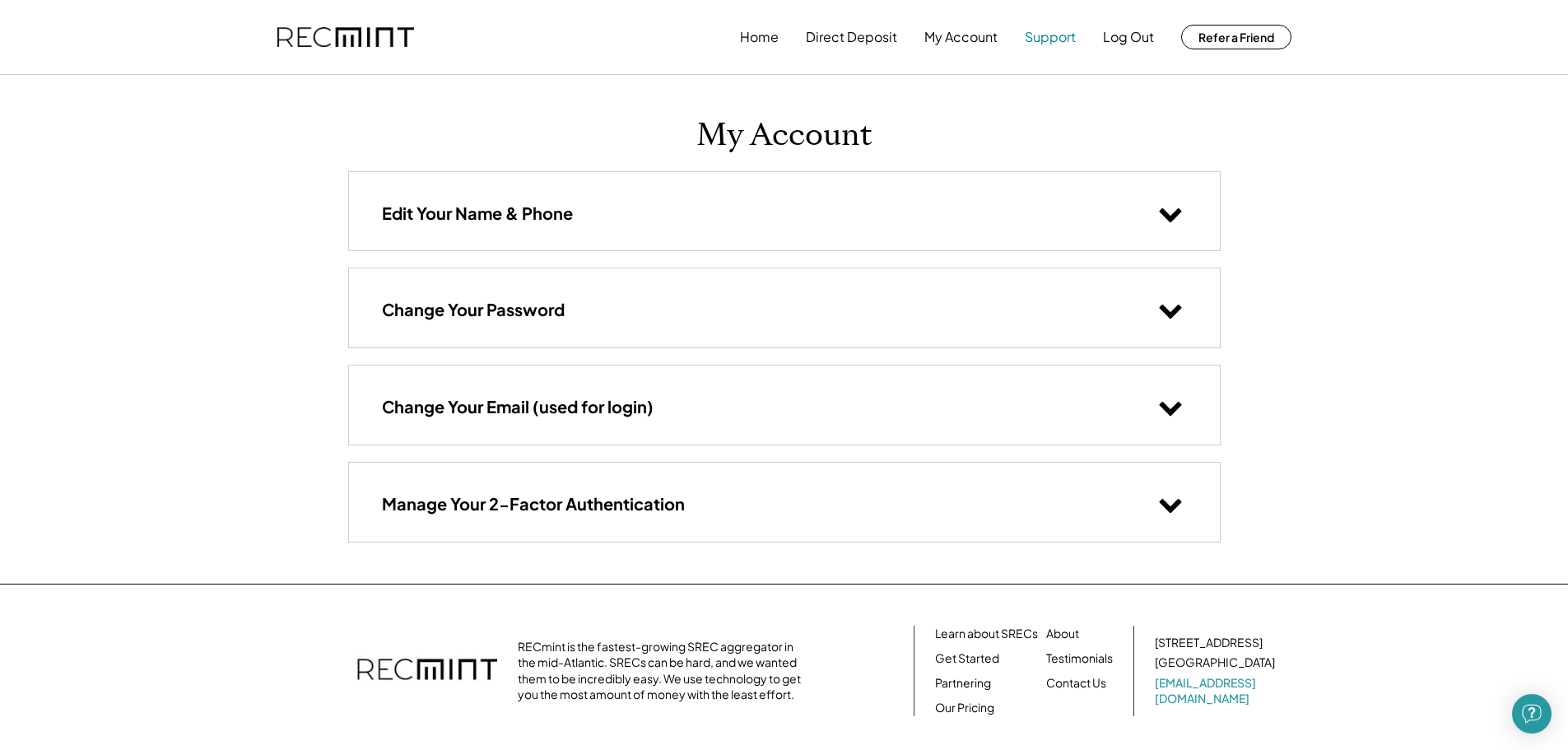
click at [1041, 44] on button "Support" at bounding box center [1050, 36] width 51 height 33
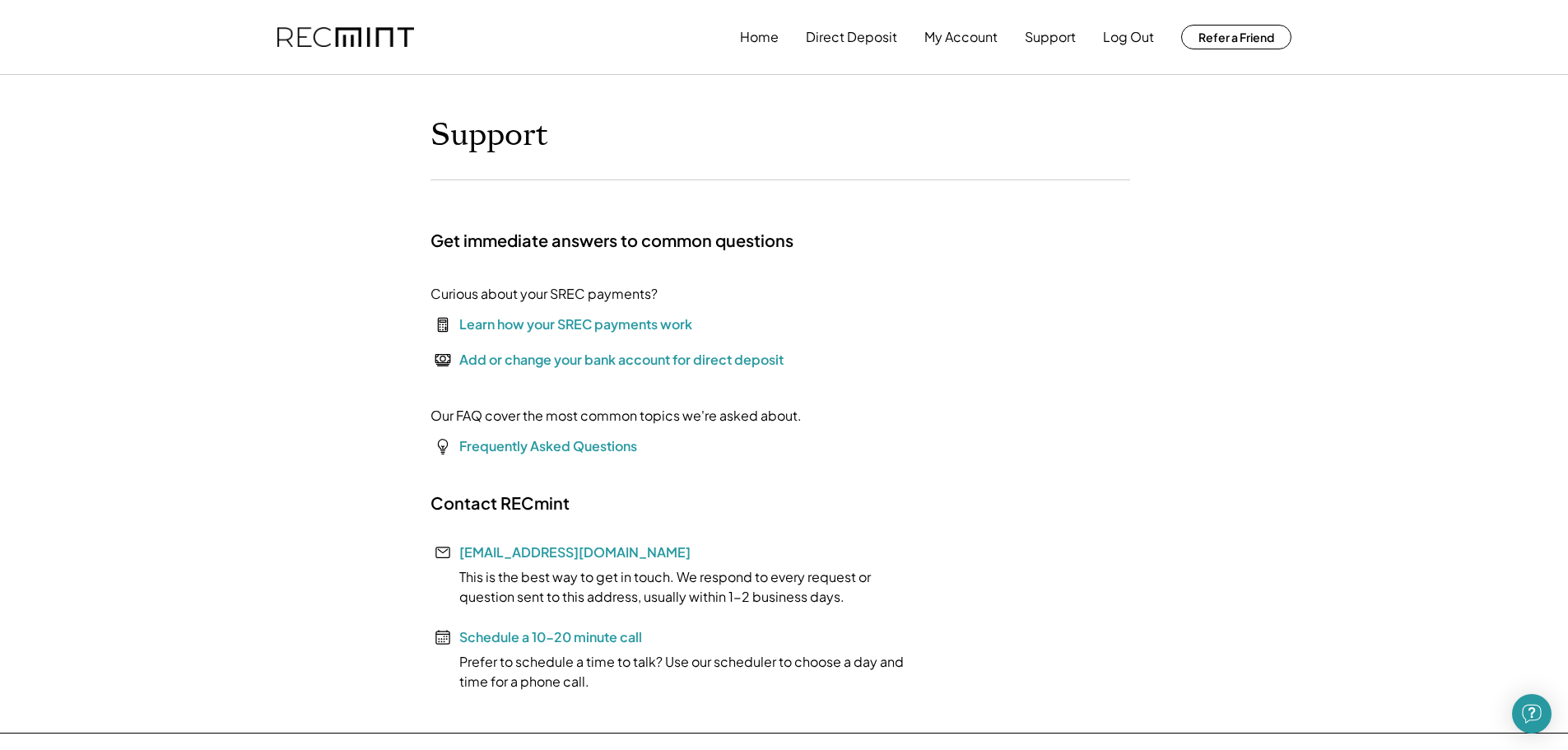
click at [584, 323] on div "Learn how your SREC payments work" at bounding box center [576, 324] width 233 height 20
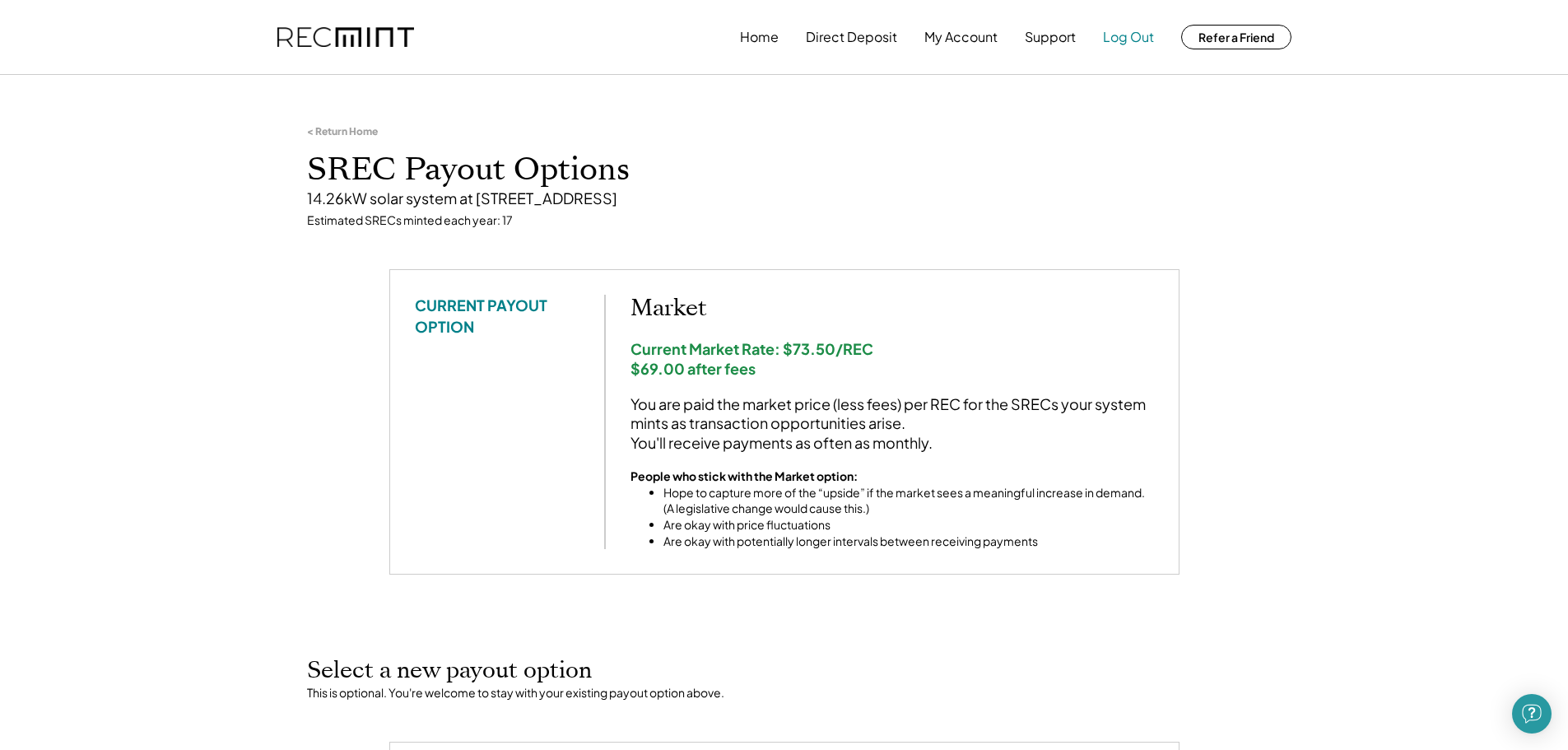
click at [1117, 31] on button "Log Out" at bounding box center [1128, 36] width 51 height 33
